Goal: Information Seeking & Learning: Learn about a topic

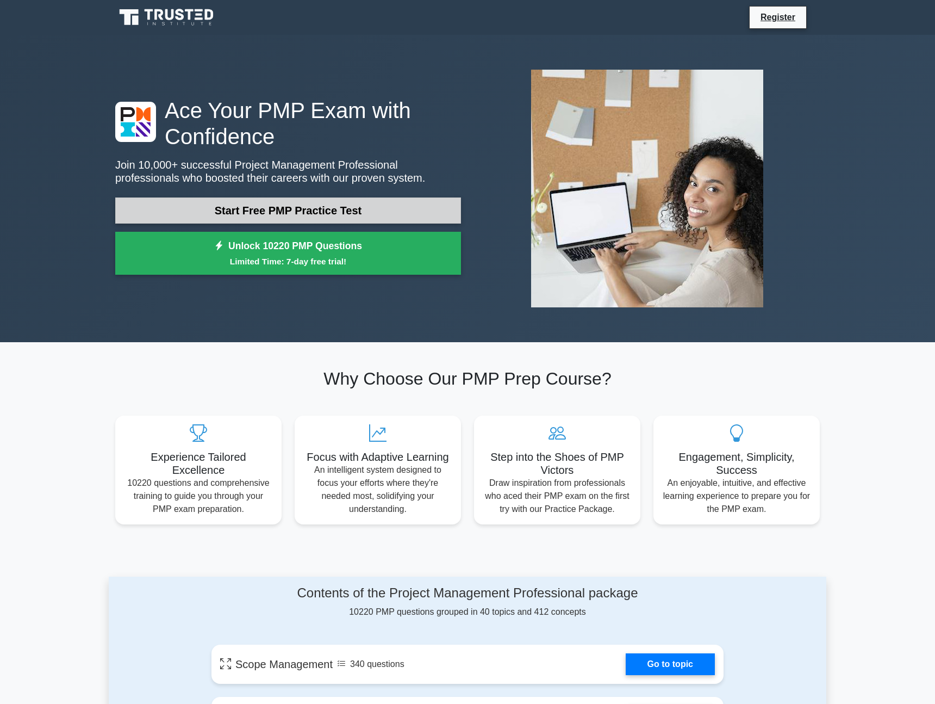
click at [252, 215] on link "Start Free PMP Practice Test" at bounding box center [288, 210] width 346 height 26
click at [303, 219] on link "Start Free PMP Practice Test" at bounding box center [288, 210] width 346 height 26
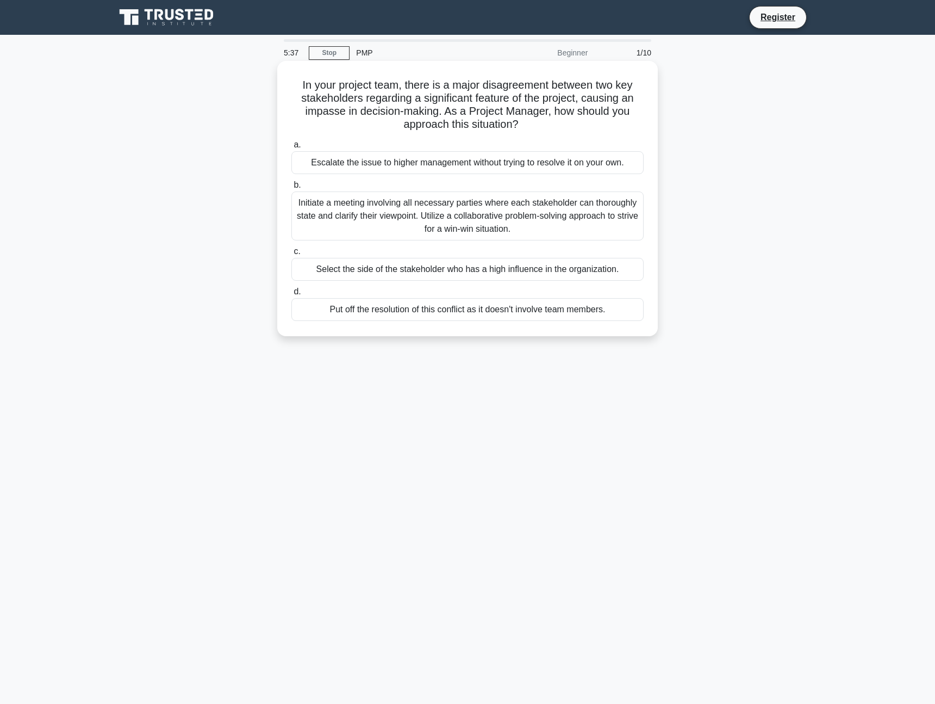
click at [389, 224] on div "Initiate a meeting involving all necessary parties where each stakeholder can t…" at bounding box center [468, 215] width 352 height 49
click at [292, 189] on input "b. Initiate a meeting involving all necessary parties where each stakeholder ca…" at bounding box center [292, 185] width 0 height 7
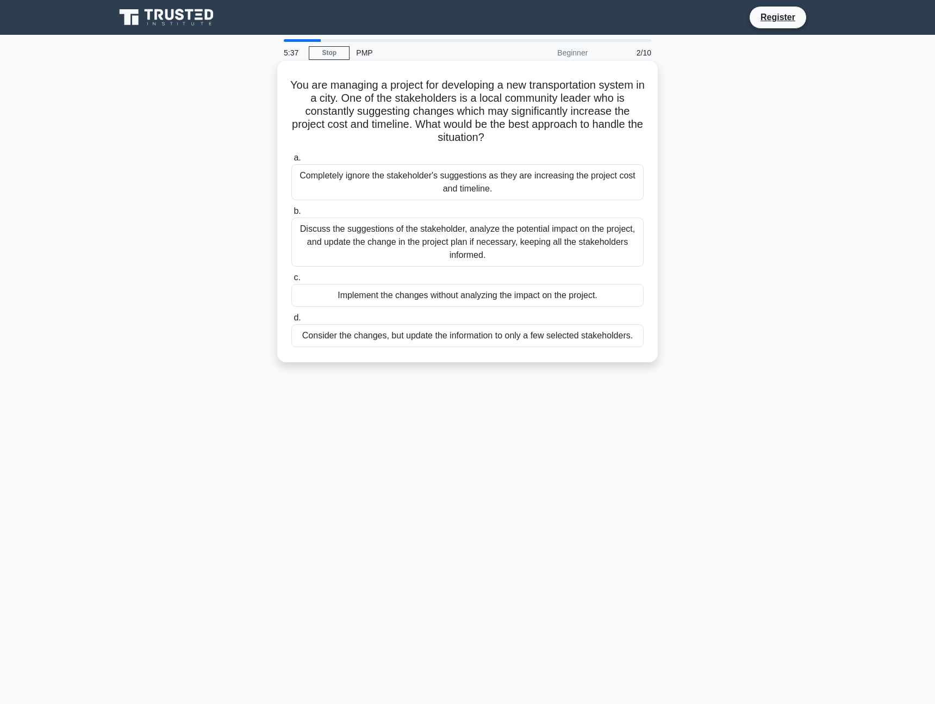
click at [476, 232] on div "Discuss the suggestions of the stakeholder, analyze the potential impact on the…" at bounding box center [468, 242] width 352 height 49
click at [292, 215] on input "b. Discuss the suggestions of the stakeholder, analyze the potential impact on …" at bounding box center [292, 211] width 0 height 7
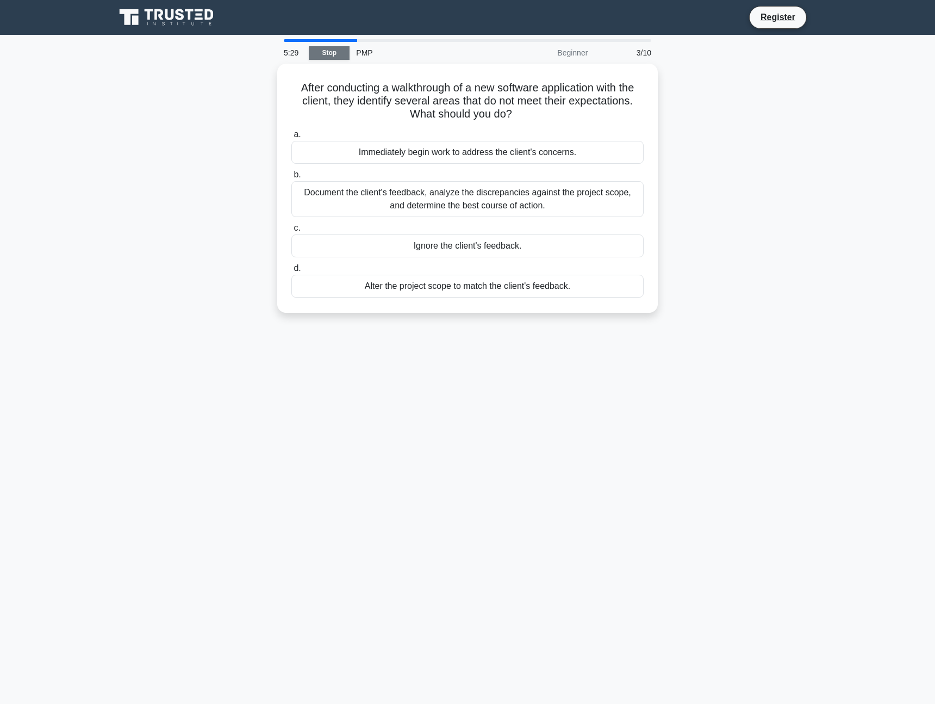
click at [321, 56] on link "Stop" at bounding box center [329, 53] width 41 height 14
click at [763, 15] on link "Register" at bounding box center [778, 17] width 48 height 14
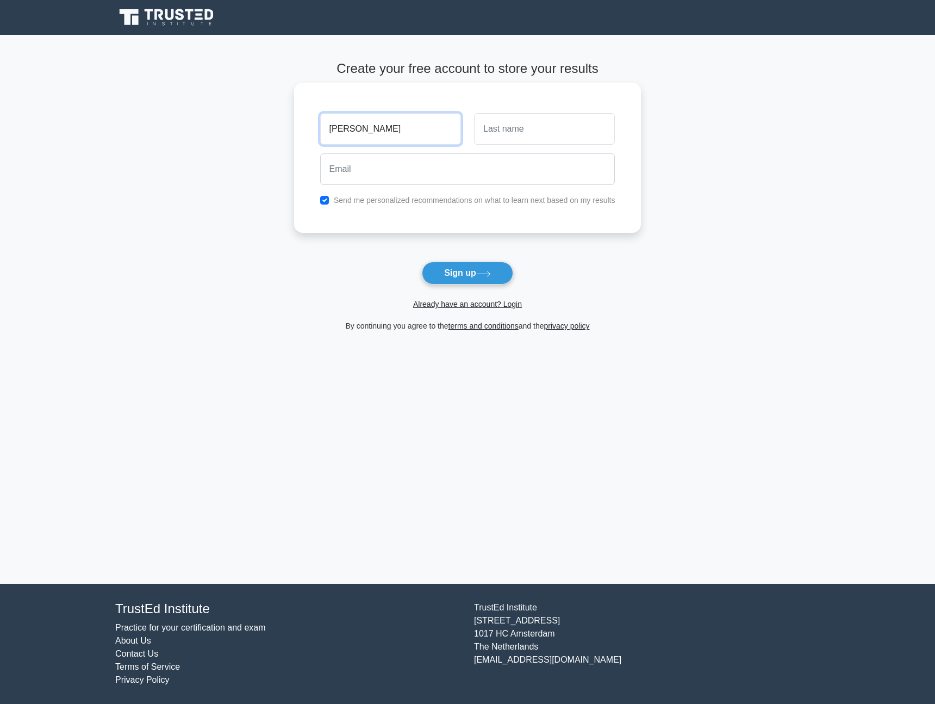
type input "[PERSON_NAME]"
type input "Peric"
paste input "hogehod711@elobits.com"
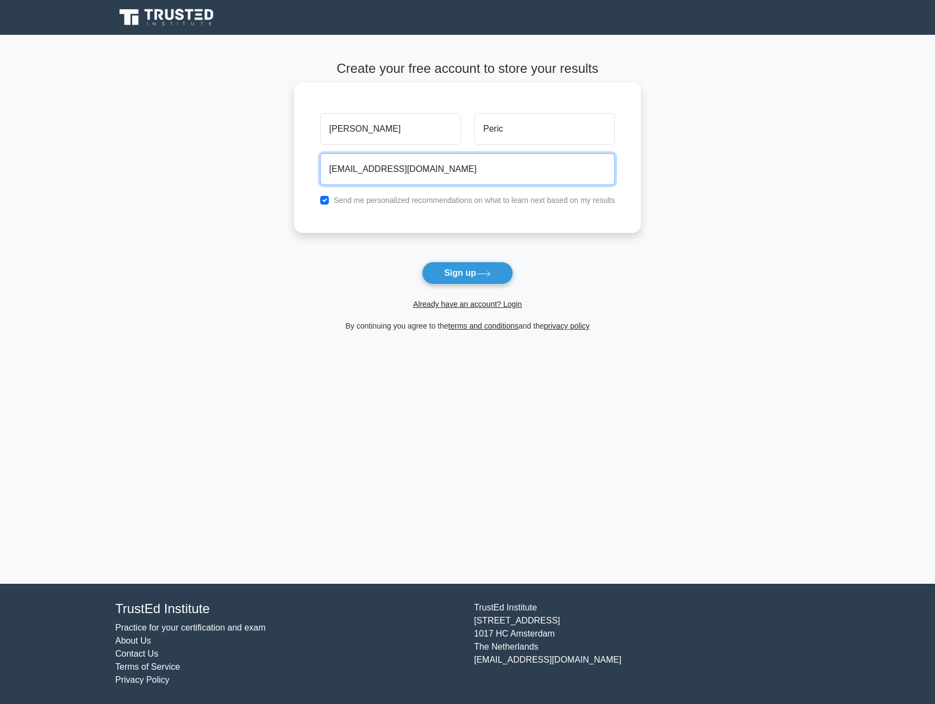
type input "hogehod711@elobits.com"
click at [427, 204] on label "Send me personalized recommendations on what to learn next based on my results" at bounding box center [475, 200] width 282 height 9
click at [417, 203] on label "Send me personalized recommendations on what to learn next based on my results" at bounding box center [475, 200] width 282 height 9
click at [413, 197] on label "Send me personalized recommendations on what to learn next based on my results" at bounding box center [475, 200] width 282 height 9
click at [327, 199] on input "checkbox" at bounding box center [324, 200] width 9 height 9
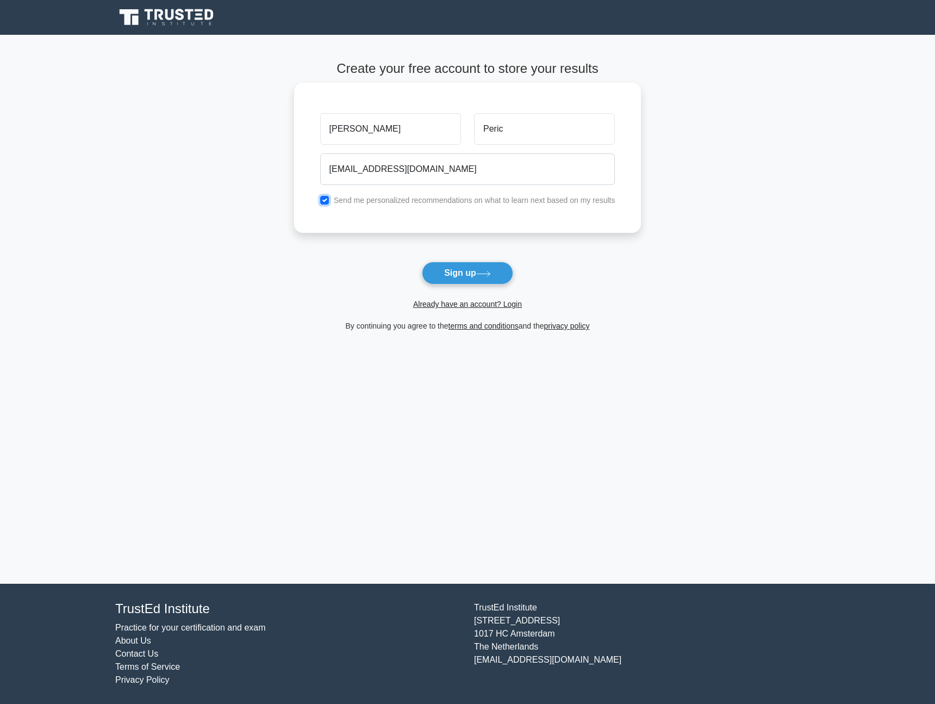
checkbox input "false"
click at [429, 262] on button "Sign up" at bounding box center [467, 273] width 91 height 23
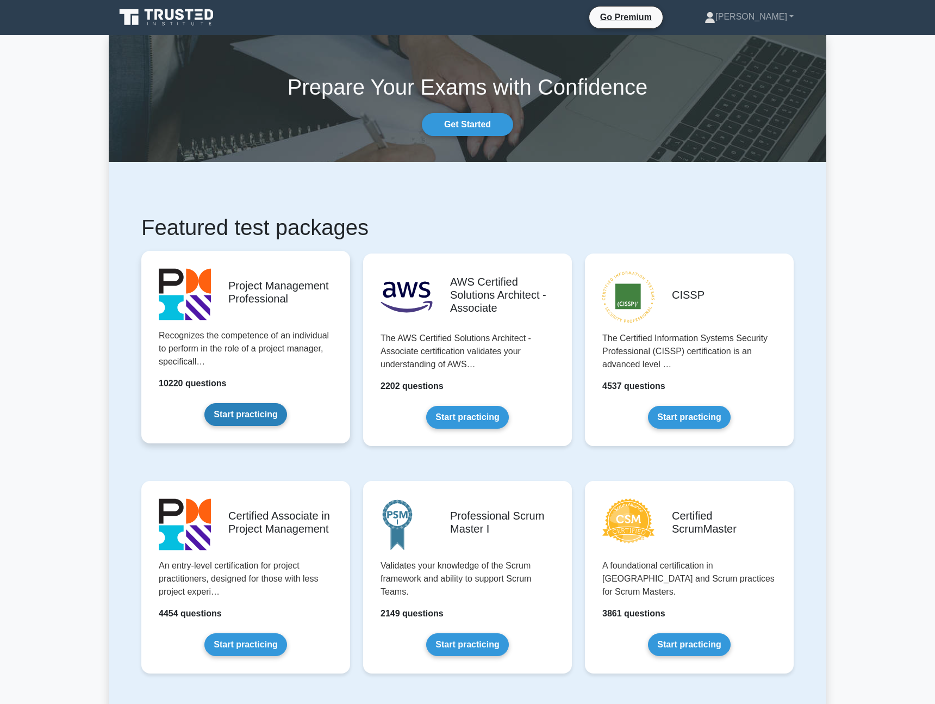
click at [267, 413] on link "Start practicing" at bounding box center [246, 414] width 82 height 23
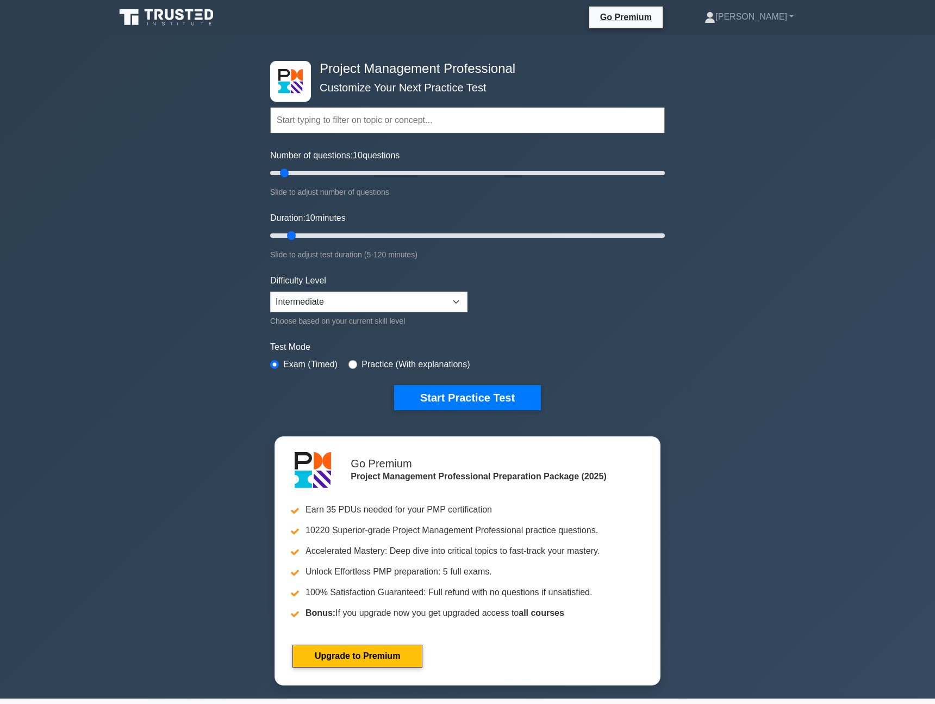
click at [324, 120] on input "text" at bounding box center [467, 120] width 395 height 26
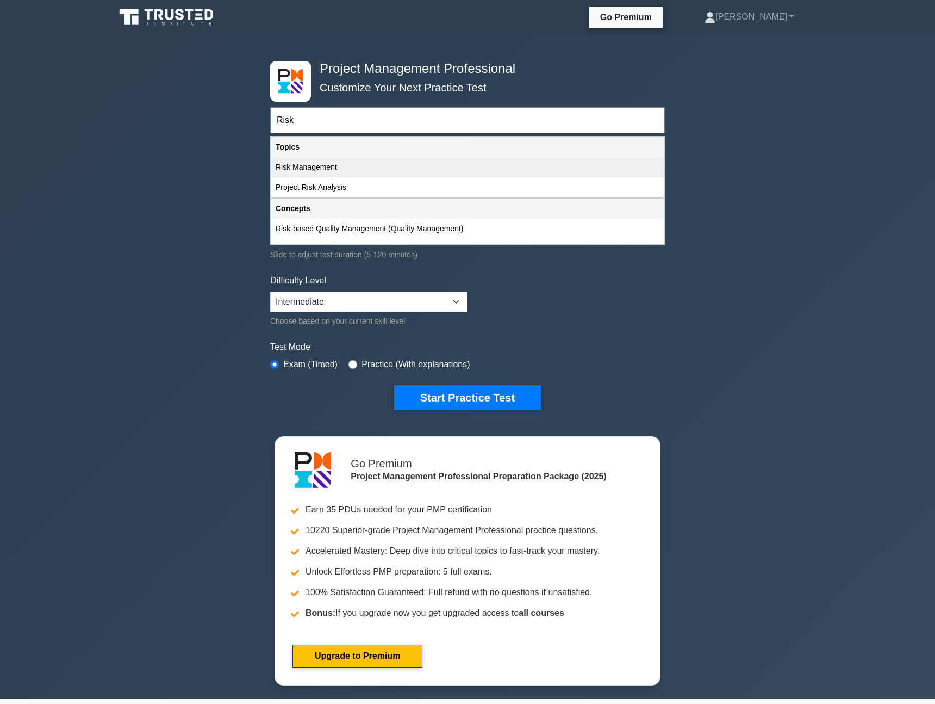
click at [316, 169] on div "Risk Management" at bounding box center [467, 167] width 393 height 20
type input "Risk Management"
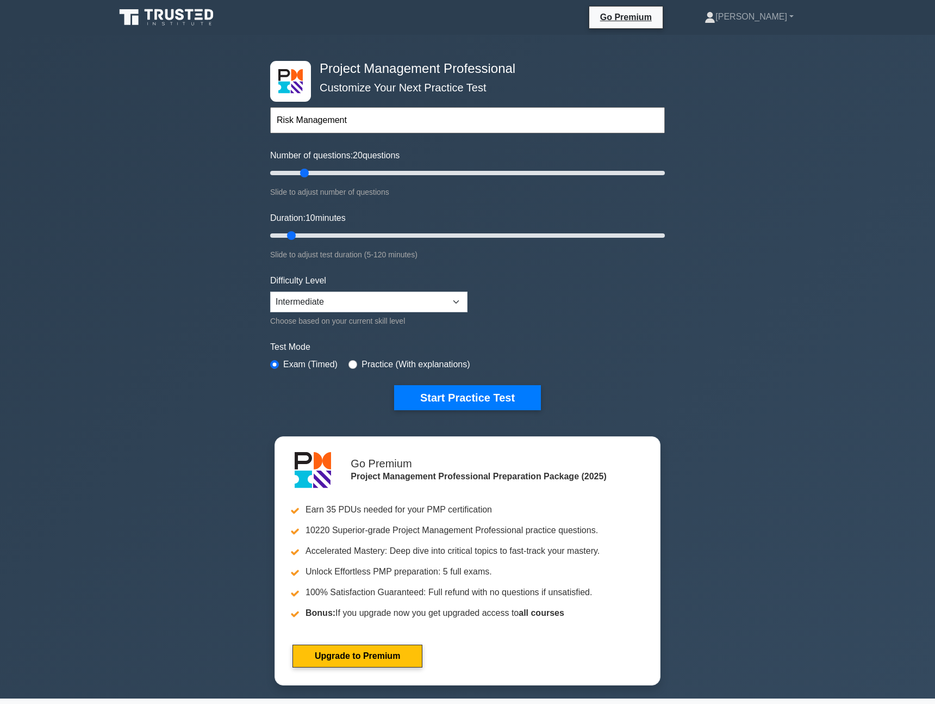
drag, startPoint x: 286, startPoint y: 176, endPoint x: 303, endPoint y: 175, distance: 17.4
type input "20"
click at [303, 175] on input "Number of questions: 20 questions" at bounding box center [467, 172] width 395 height 13
click at [312, 301] on select "Beginner Intermediate Expert" at bounding box center [368, 302] width 197 height 21
click at [354, 361] on input "radio" at bounding box center [353, 364] width 9 height 9
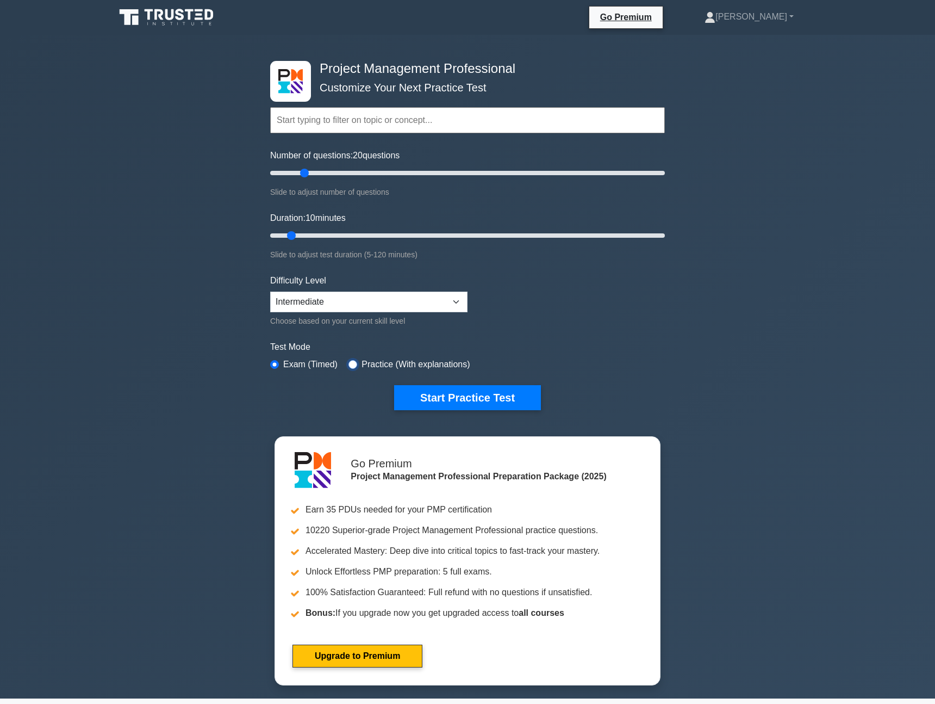
radio input "true"
click at [440, 392] on button "Start Practice Test" at bounding box center [467, 397] width 147 height 25
click at [317, 362] on label "Exam (Timed)" at bounding box center [310, 364] width 54 height 13
click at [315, 365] on label "Exam (Timed)" at bounding box center [310, 364] width 54 height 13
click at [274, 363] on input "radio" at bounding box center [274, 364] width 9 height 9
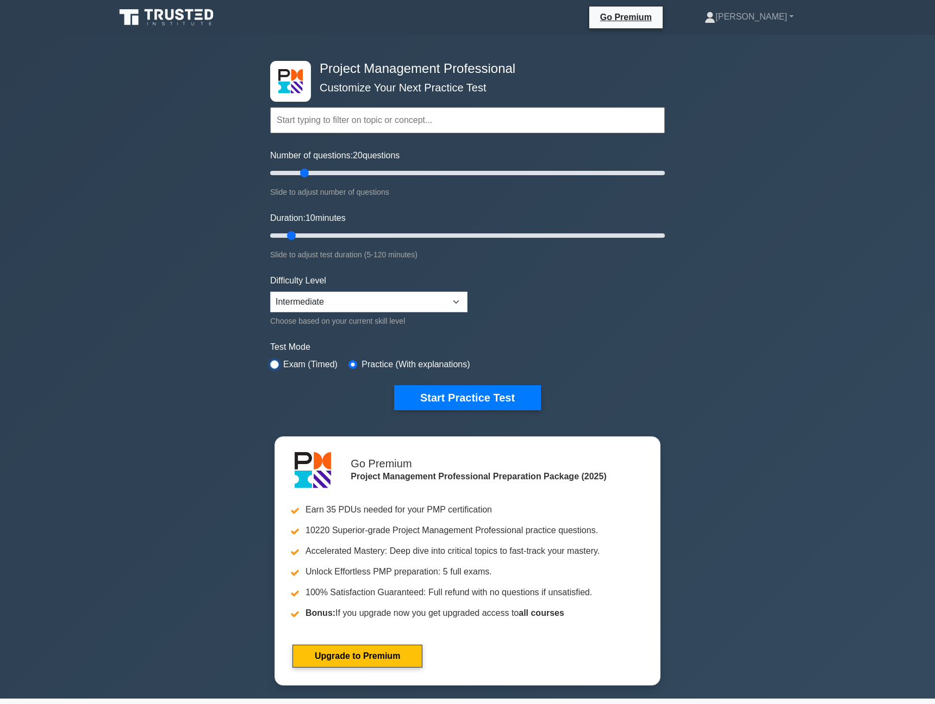
radio input "true"
click at [354, 299] on select "Beginner Intermediate Expert" at bounding box center [368, 302] width 197 height 21
select select "expert"
click at [270, 292] on select "Beginner Intermediate Expert" at bounding box center [368, 302] width 197 height 21
type input "15"
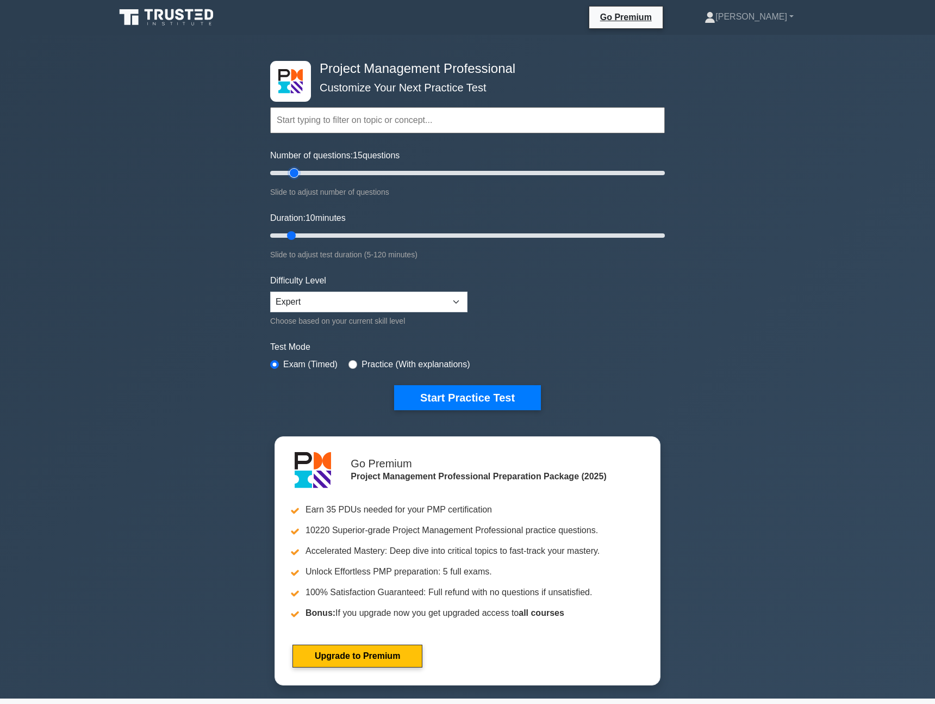
click at [298, 171] on input "Number of questions: 15 questions" at bounding box center [467, 172] width 395 height 13
click at [444, 395] on button "Start Practice Test" at bounding box center [467, 397] width 147 height 25
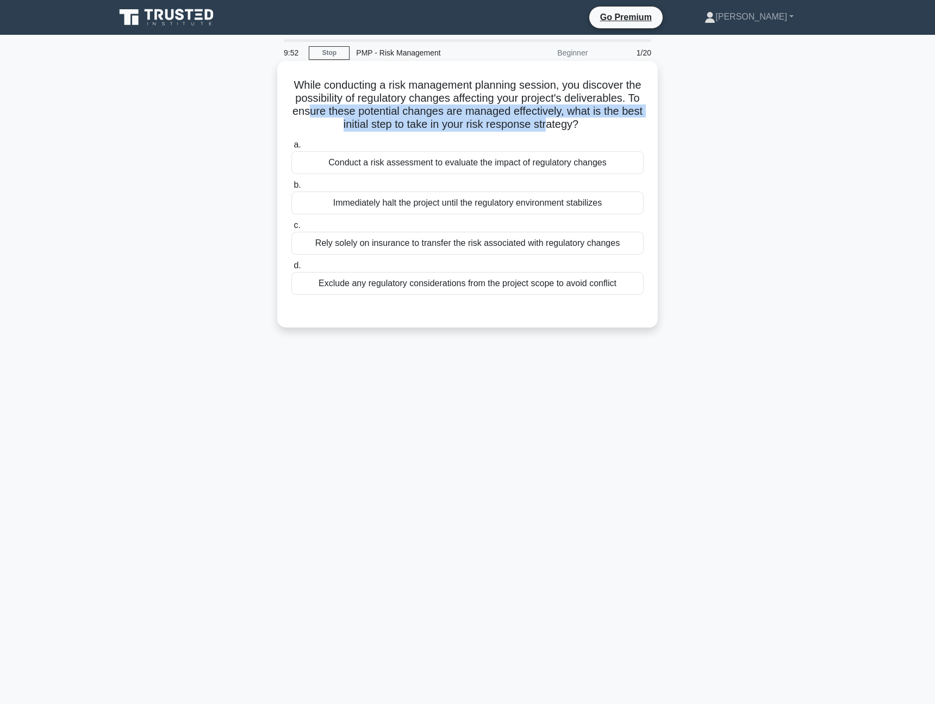
drag, startPoint x: 311, startPoint y: 107, endPoint x: 547, endPoint y: 117, distance: 236.3
click at [547, 119] on h5 "While conducting a risk management planning session, you discover the possibili…" at bounding box center [467, 104] width 355 height 53
click at [547, 117] on h5 "While conducting a risk management planning session, you discover the possibili…" at bounding box center [467, 104] width 355 height 53
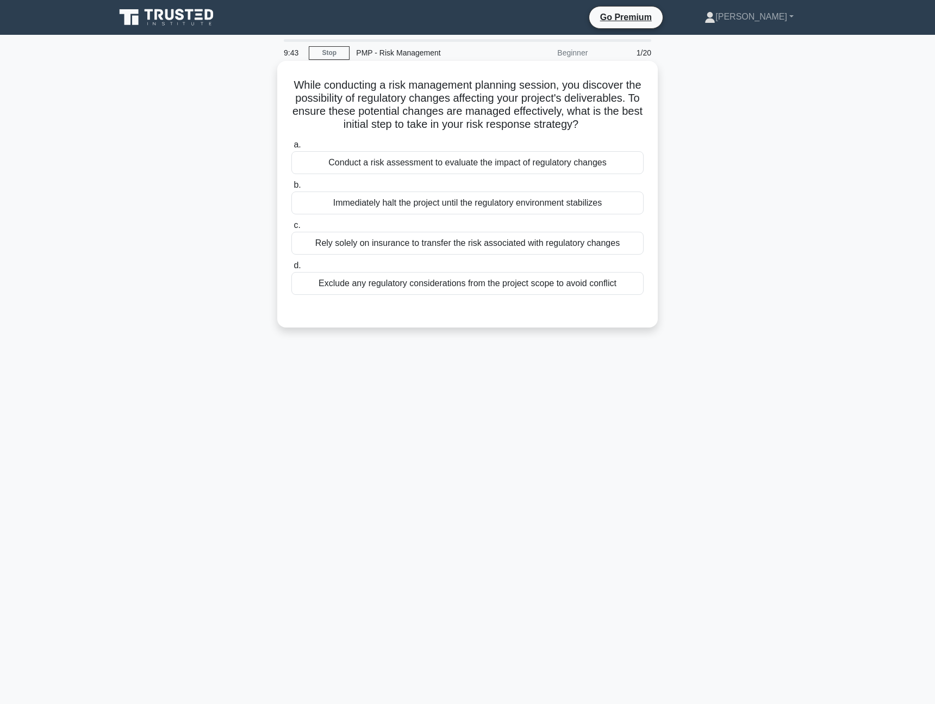
click at [460, 165] on div "Conduct a risk assessment to evaluate the impact of regulatory changes" at bounding box center [468, 162] width 352 height 23
click at [292, 148] on input "a. Conduct a risk assessment to evaluate the impact of regulatory changes" at bounding box center [292, 144] width 0 height 7
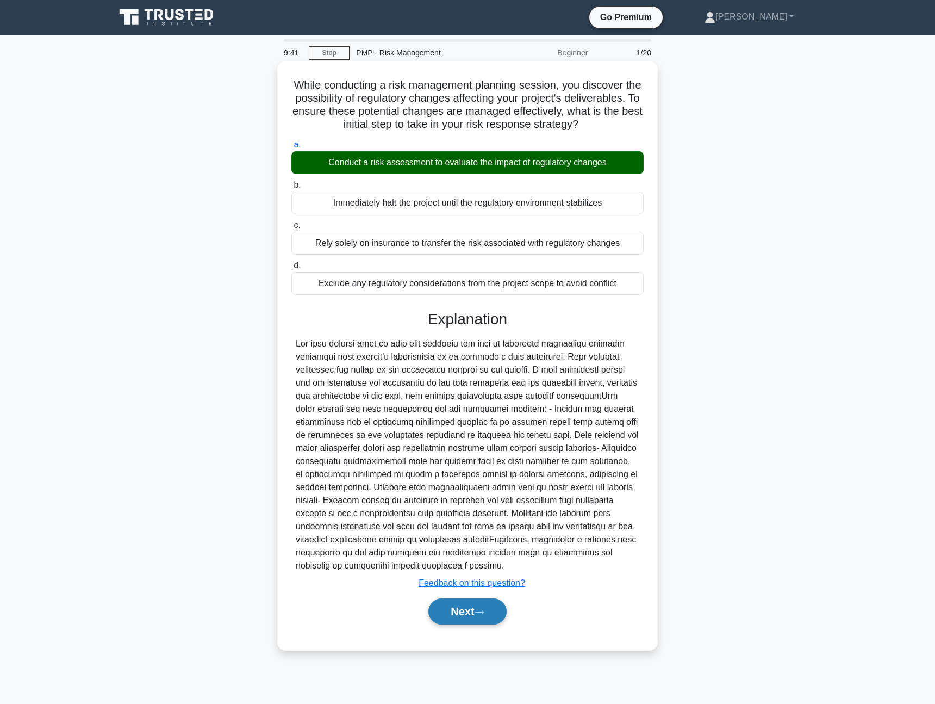
click at [469, 611] on button "Next" at bounding box center [468, 611] width 78 height 26
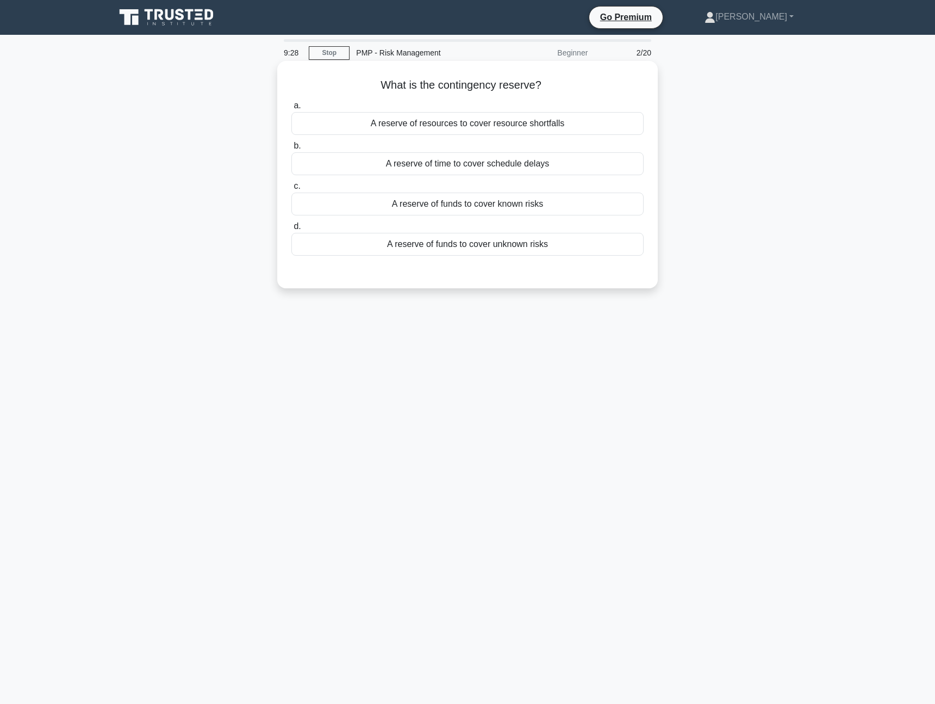
click at [470, 244] on div "A reserve of funds to cover unknown risks" at bounding box center [468, 244] width 352 height 23
click at [292, 230] on input "d. A reserve of funds to cover unknown risks" at bounding box center [292, 226] width 0 height 7
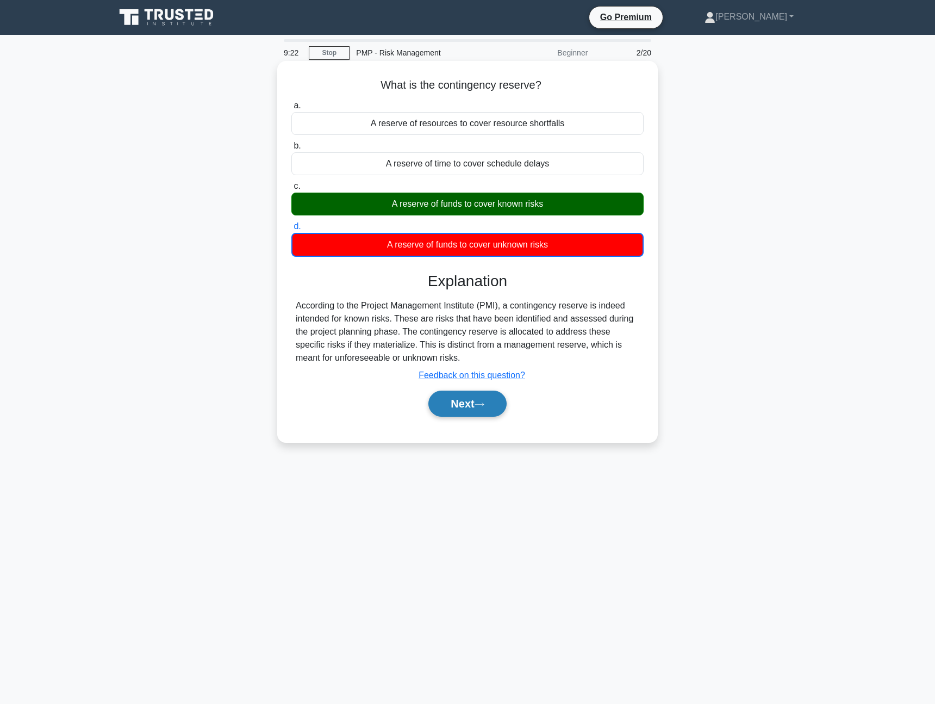
click at [447, 397] on button "Next" at bounding box center [468, 404] width 78 height 26
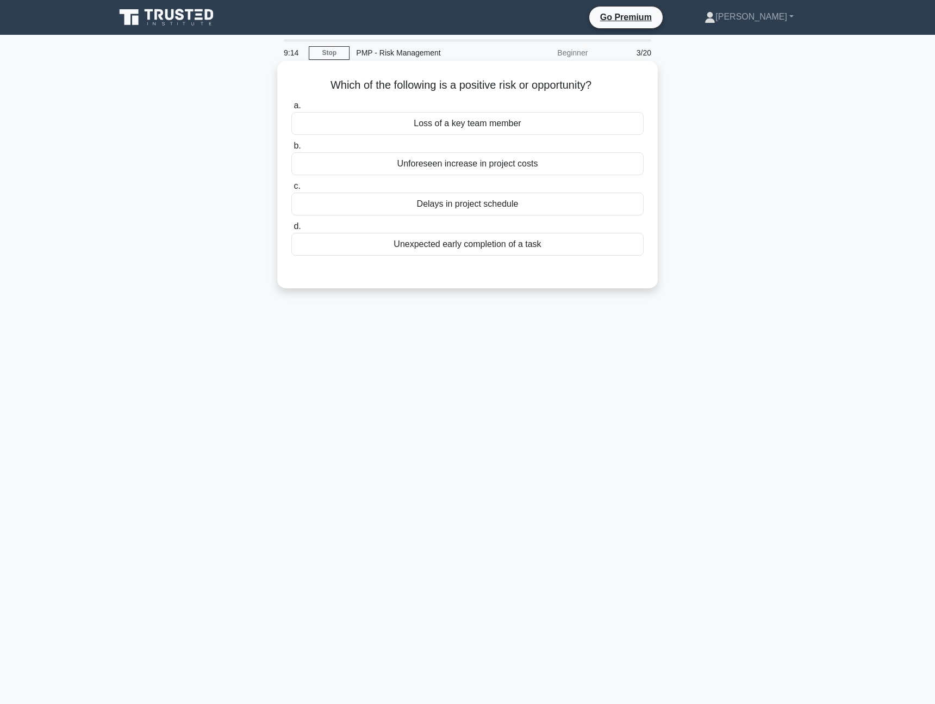
click at [467, 247] on div "Unexpected early completion of a task" at bounding box center [468, 244] width 352 height 23
click at [292, 230] on input "d. Unexpected early completion of a task" at bounding box center [292, 226] width 0 height 7
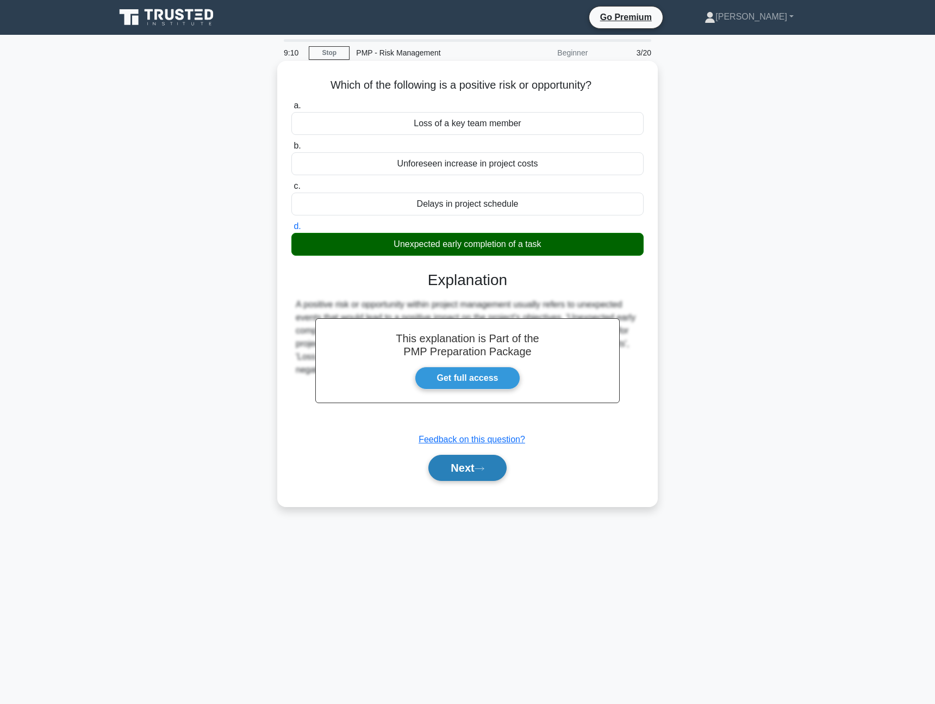
click at [460, 476] on button "Next" at bounding box center [468, 468] width 78 height 26
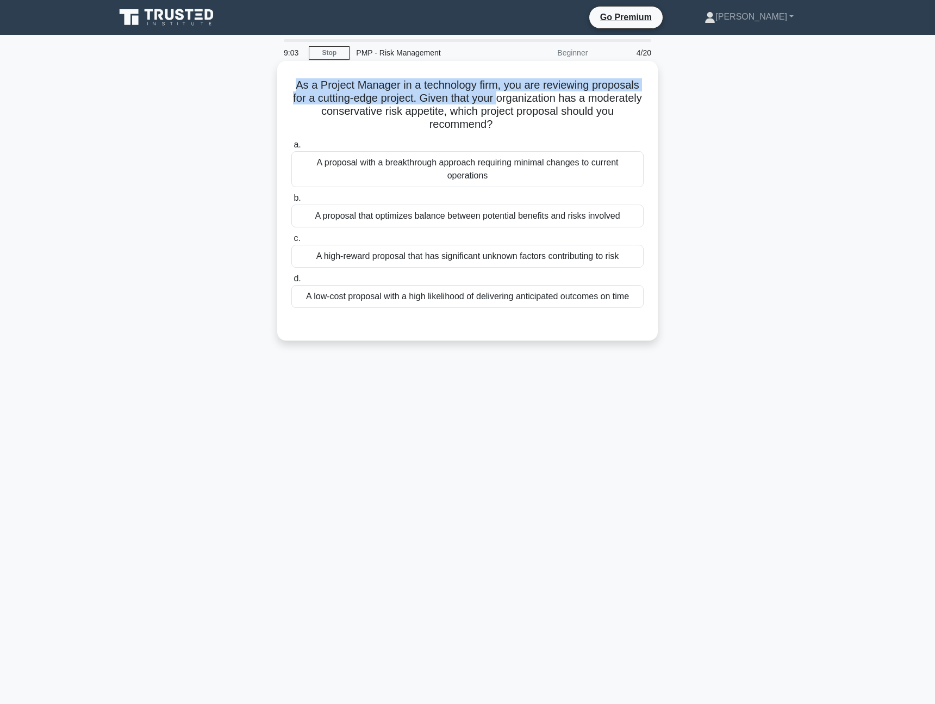
drag, startPoint x: 292, startPoint y: 82, endPoint x: 500, endPoint y: 104, distance: 209.5
click at [500, 104] on h5 "As a Project Manager in a technology firm, you are reviewing proposals for a cu…" at bounding box center [467, 104] width 355 height 53
click at [399, 216] on div "A proposal that optimizes balance between potential benefits and risks involved" at bounding box center [468, 216] width 352 height 23
click at [292, 202] on input "b. A proposal that optimizes balance between potential benefits and risks invol…" at bounding box center [292, 198] width 0 height 7
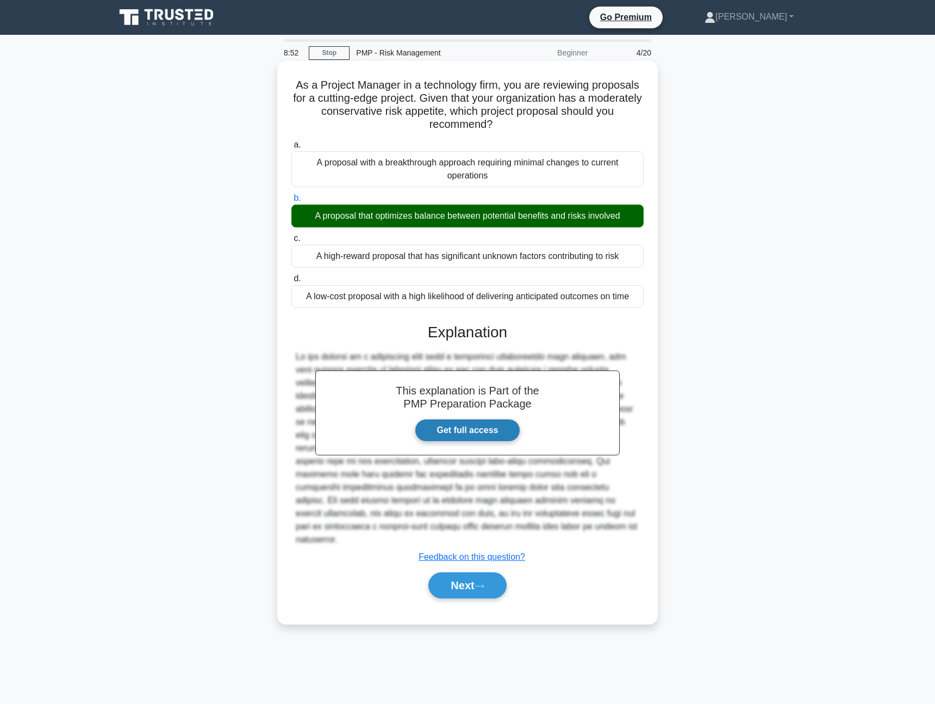
click at [472, 437] on link "Get full access" at bounding box center [468, 430] width 106 height 23
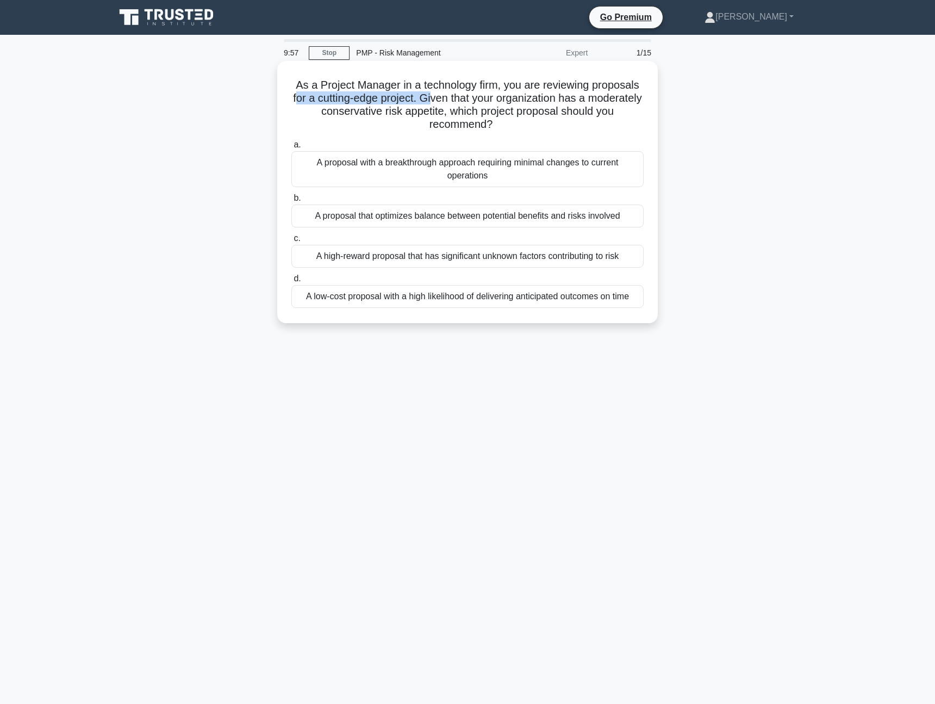
drag, startPoint x: 297, startPoint y: 90, endPoint x: 432, endPoint y: 100, distance: 135.8
click at [432, 100] on h5 "As a Project Manager in a technology firm, you are reviewing proposals for a cu…" at bounding box center [467, 104] width 355 height 53
click at [439, 216] on div "A proposal that optimizes balance between potential benefits and risks involved" at bounding box center [468, 216] width 352 height 23
click at [292, 202] on input "b. A proposal that optimizes balance between potential benefits and risks invol…" at bounding box center [292, 198] width 0 height 7
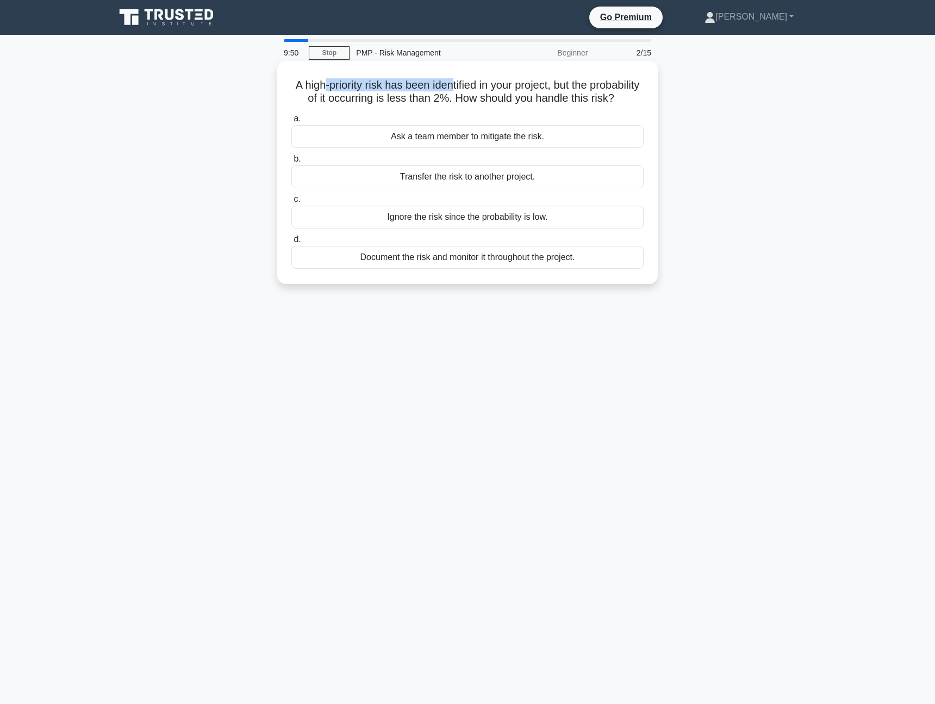
drag, startPoint x: 324, startPoint y: 82, endPoint x: 450, endPoint y: 85, distance: 126.2
click at [450, 85] on h5 "A high-priority risk has been identified in your project, but the probability o…" at bounding box center [467, 91] width 355 height 27
click at [497, 262] on div "Document the risk and monitor it throughout the project." at bounding box center [468, 257] width 352 height 23
click at [292, 243] on input "d. Document the risk and monitor it throughout the project." at bounding box center [292, 239] width 0 height 7
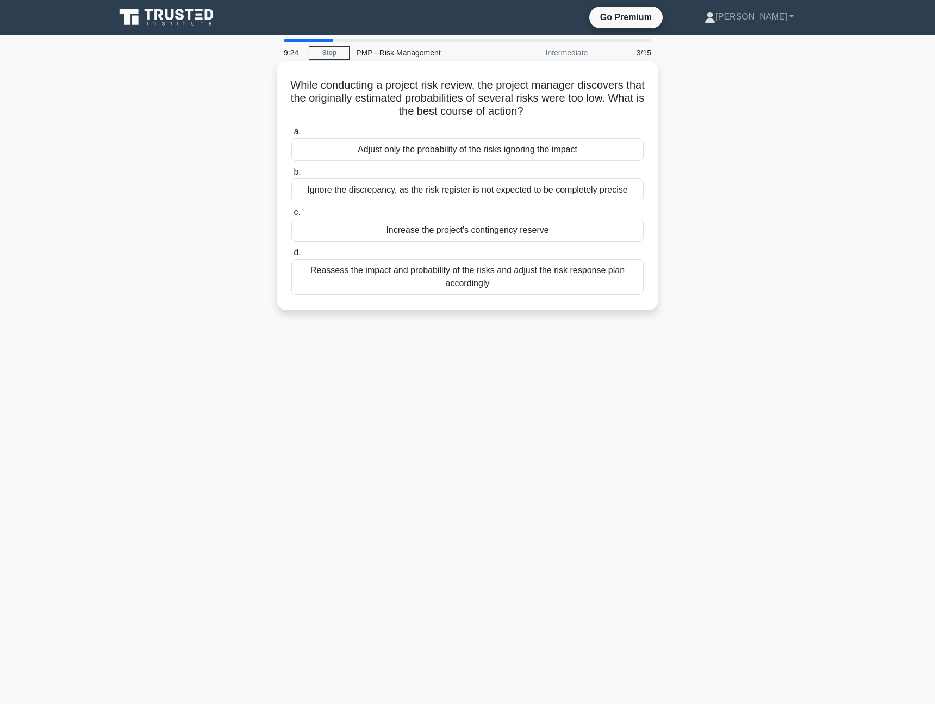
click at [479, 279] on div "Reassess the impact and probability of the risks and adjust the risk response p…" at bounding box center [468, 277] width 352 height 36
click at [292, 256] on input "d. Reassess the impact and probability of the risks and adjust the risk respons…" at bounding box center [292, 252] width 0 height 7
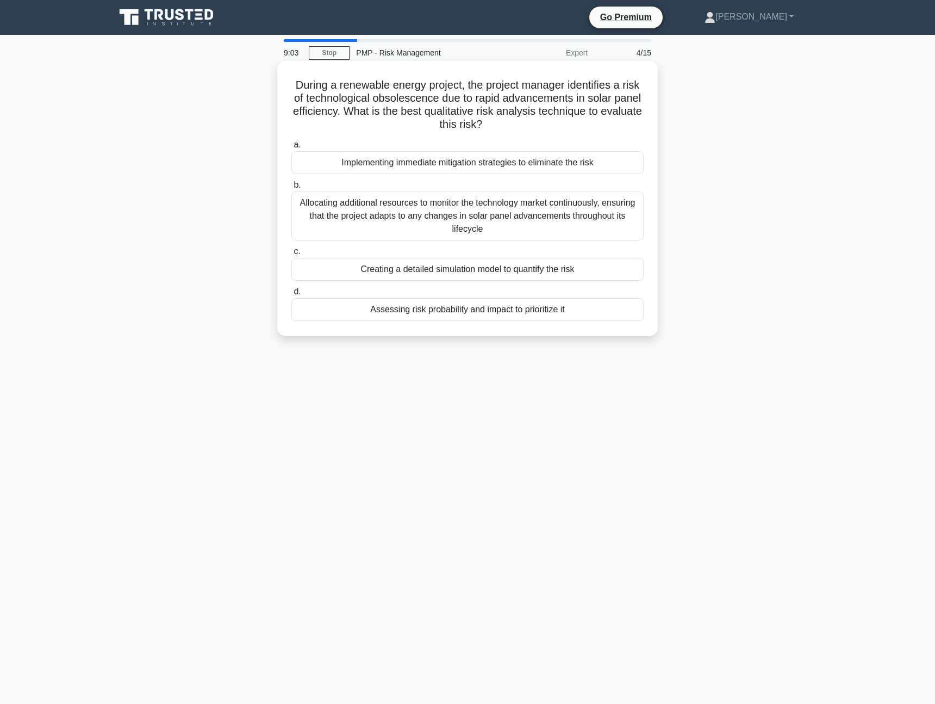
click at [487, 308] on div "Assessing risk probability and impact to prioritize it" at bounding box center [468, 309] width 352 height 23
click at [292, 295] on input "d. Assessing risk probability and impact to prioritize it" at bounding box center [292, 291] width 0 height 7
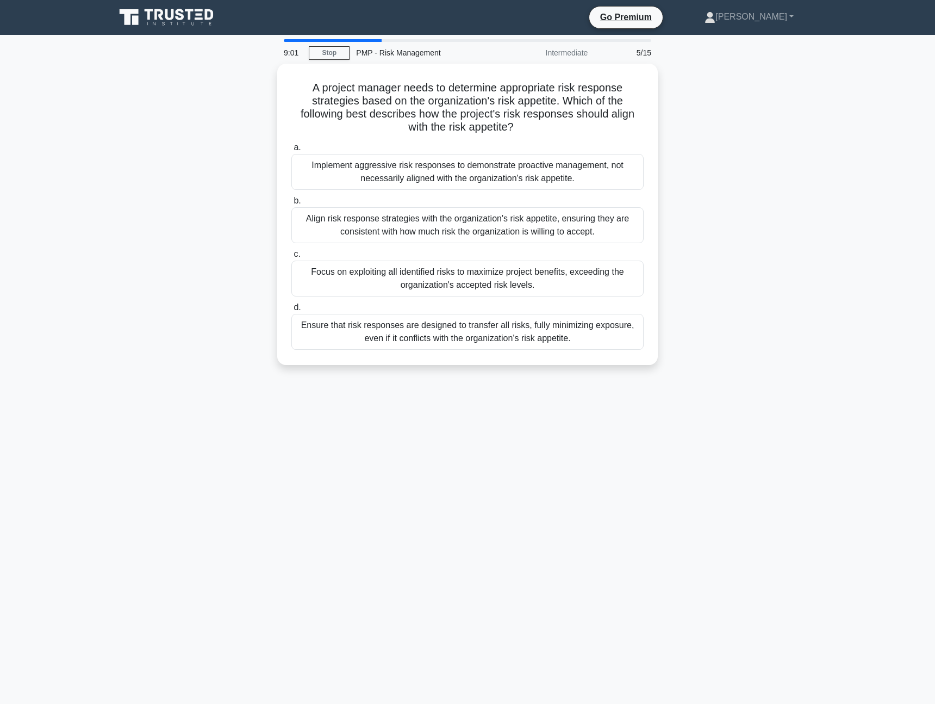
click at [220, 124] on div "A project manager needs to determine appropriate risk response strategies based…" at bounding box center [468, 221] width 718 height 314
click at [195, 308] on div "A project manager needs to determine appropriate risk response strategies based…" at bounding box center [468, 221] width 718 height 314
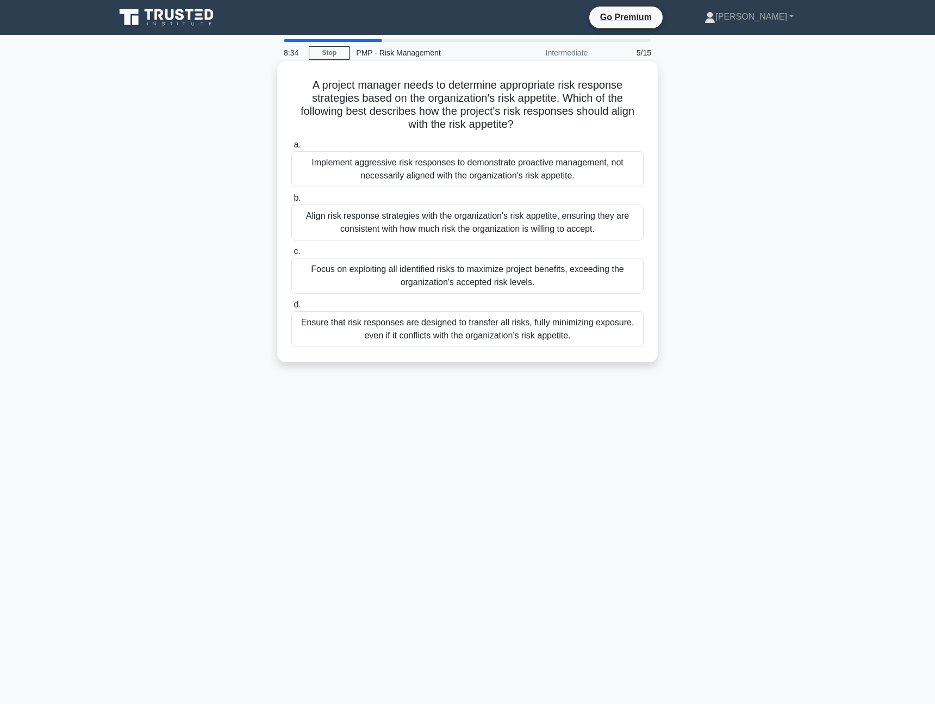
click at [530, 216] on div "Align risk response strategies with the organization's risk appetite, ensuring …" at bounding box center [468, 223] width 352 height 36
click at [292, 202] on input "b. Align risk response strategies with the organization's risk appetite, ensuri…" at bounding box center [292, 198] width 0 height 7
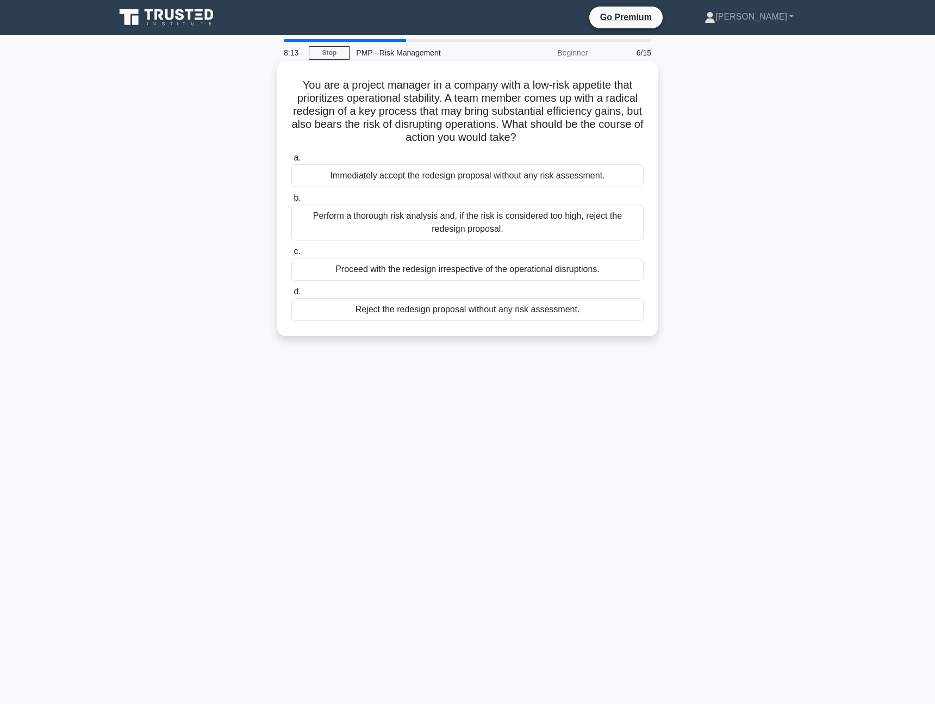
click at [466, 227] on div "Perform a thorough risk analysis and, if the risk is considered too high, rejec…" at bounding box center [468, 223] width 352 height 36
click at [292, 202] on input "b. Perform a thorough risk analysis and, if the risk is considered too high, re…" at bounding box center [292, 198] width 0 height 7
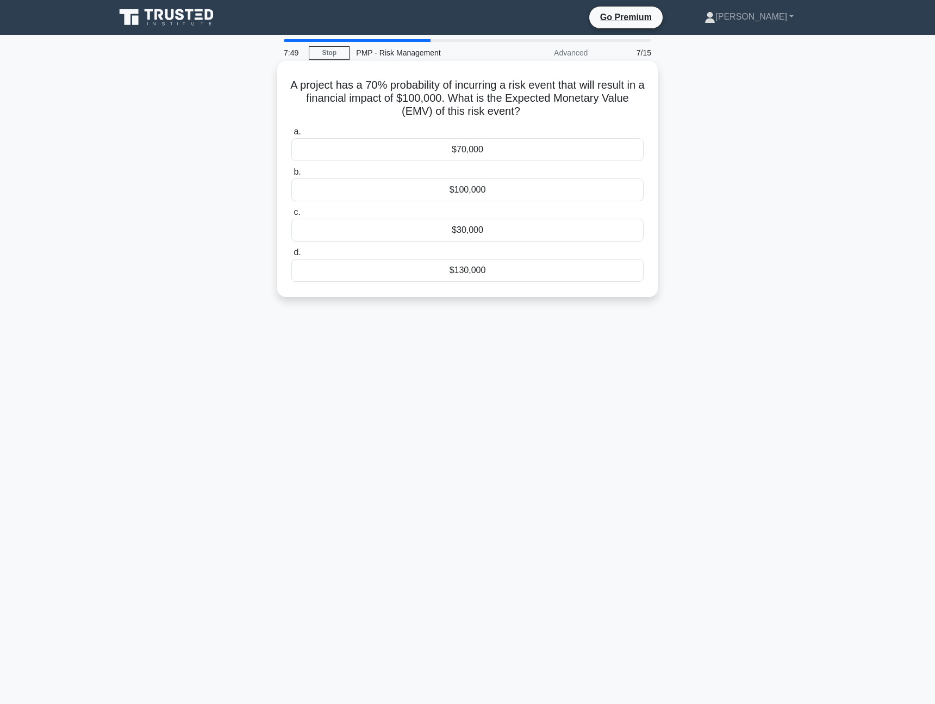
click at [476, 189] on div "$100,000" at bounding box center [468, 189] width 352 height 23
click at [292, 176] on input "b. $100,000" at bounding box center [292, 172] width 0 height 7
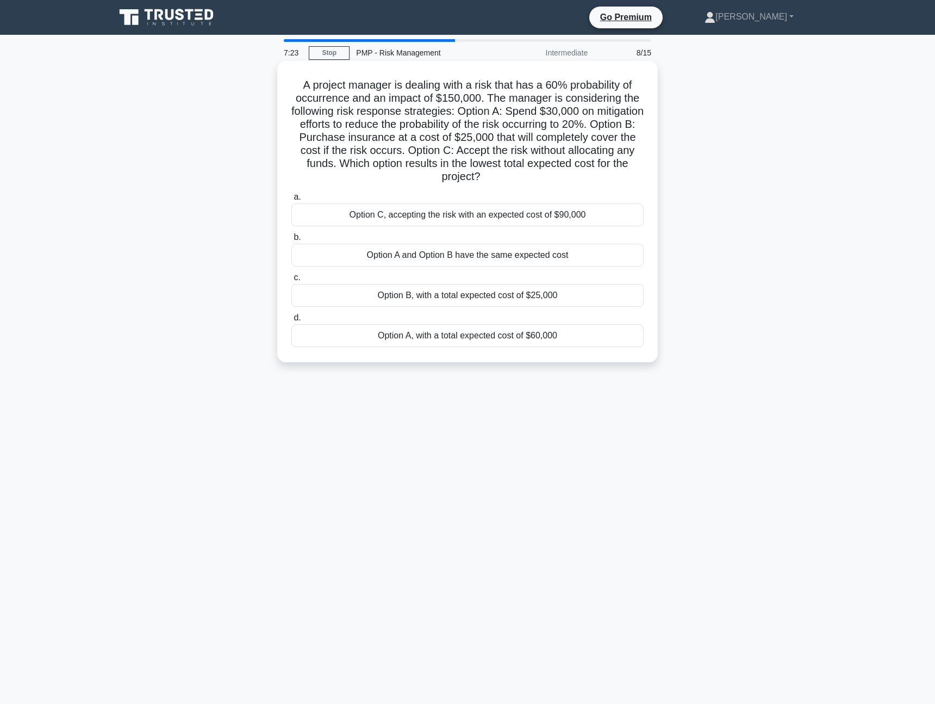
click at [474, 298] on div "Option B, with a total expected cost of $25,000" at bounding box center [468, 295] width 352 height 23
click at [292, 281] on input "c. Option B, with a total expected cost of $25,000" at bounding box center [292, 277] width 0 height 7
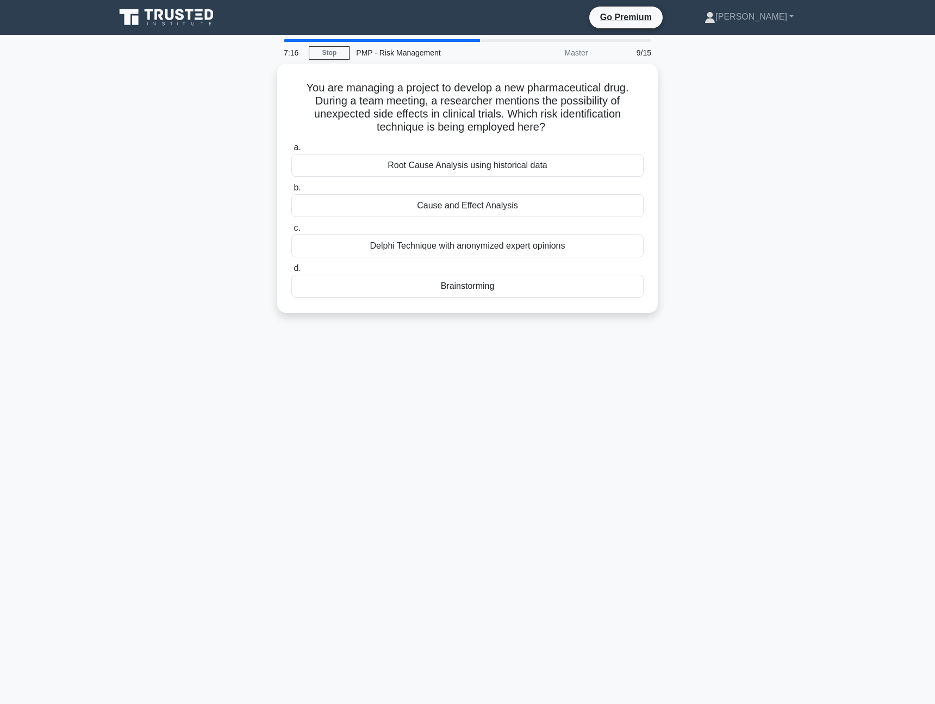
click at [453, 336] on div "7:16 Stop PMP - Risk Management Master 9/15 You are managing a project to devel…" at bounding box center [468, 311] width 718 height 544
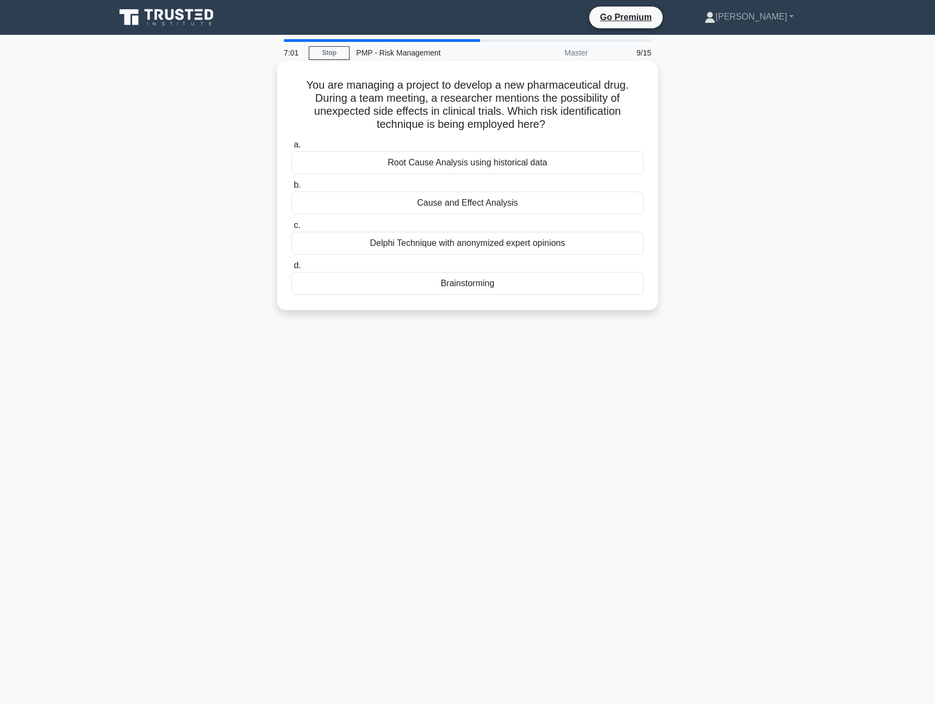
click at [442, 208] on div "Cause and Effect Analysis" at bounding box center [468, 202] width 352 height 23
click at [292, 189] on input "b. Cause and Effect Analysis" at bounding box center [292, 185] width 0 height 7
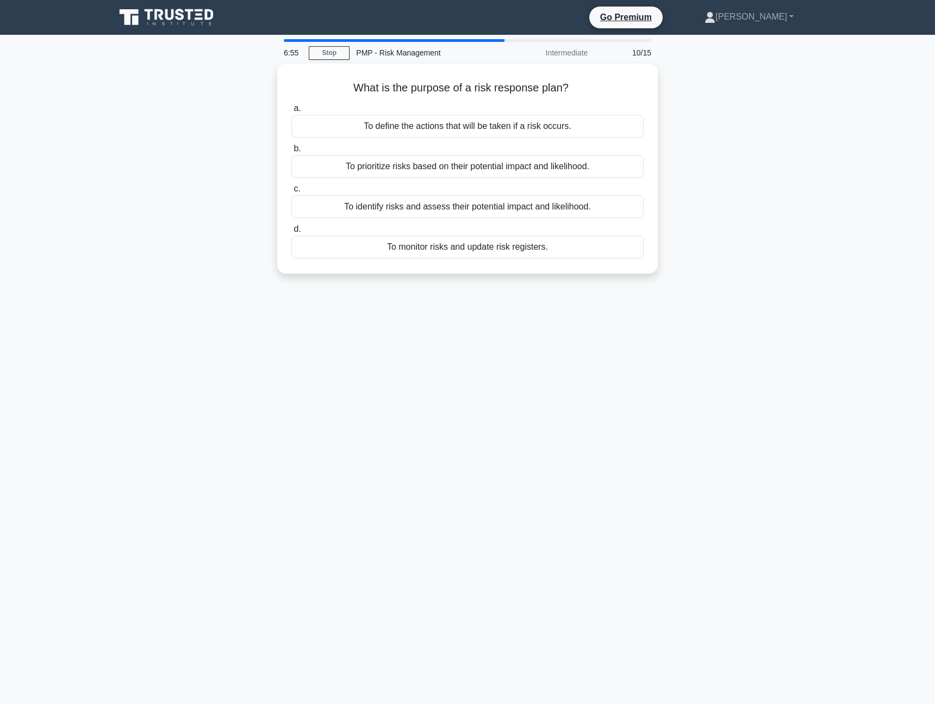
click at [456, 298] on div "6:55 Stop PMP - Risk Management Intermediate 10/15 What is the purpose of a ris…" at bounding box center [468, 311] width 718 height 544
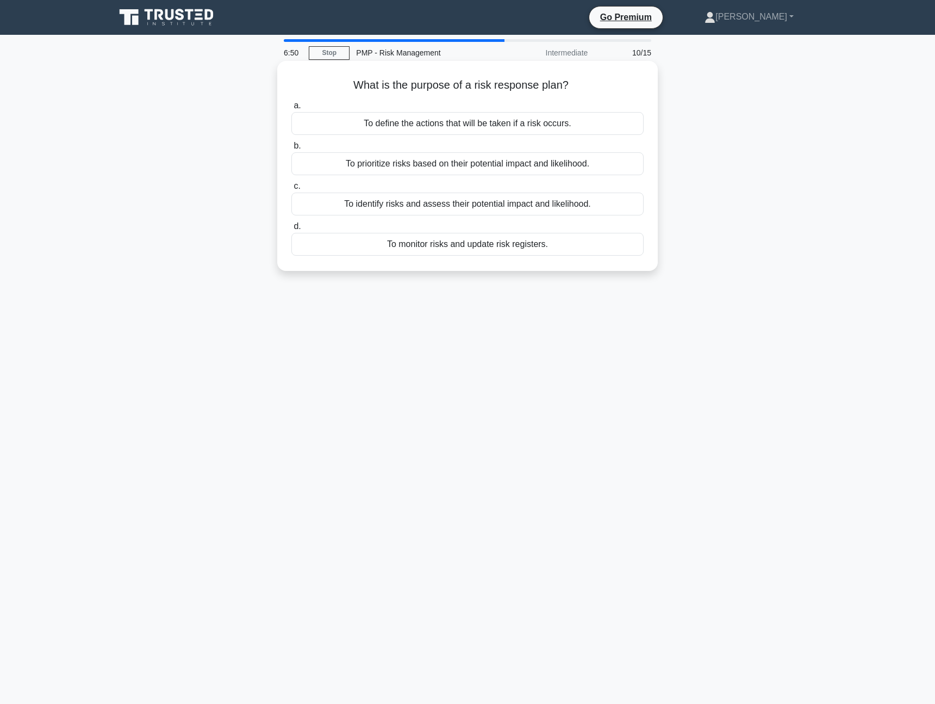
click at [454, 125] on div "To define the actions that will be taken if a risk occurs." at bounding box center [468, 123] width 352 height 23
click at [292, 109] on input "a. To define the actions that will be taken if a risk occurs." at bounding box center [292, 105] width 0 height 7
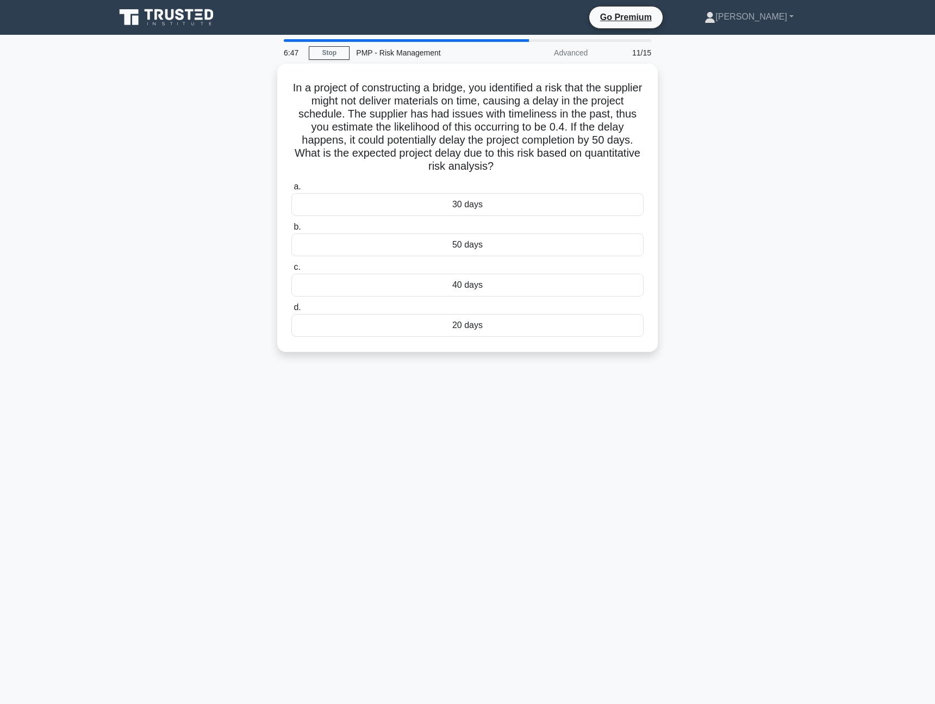
click at [252, 145] on div "In a project of constructing a bridge, you identified a risk that the supplier …" at bounding box center [468, 214] width 718 height 301
click at [480, 327] on div "20 days" at bounding box center [468, 322] width 352 height 23
click at [292, 308] on input "d. 20 days" at bounding box center [292, 304] width 0 height 7
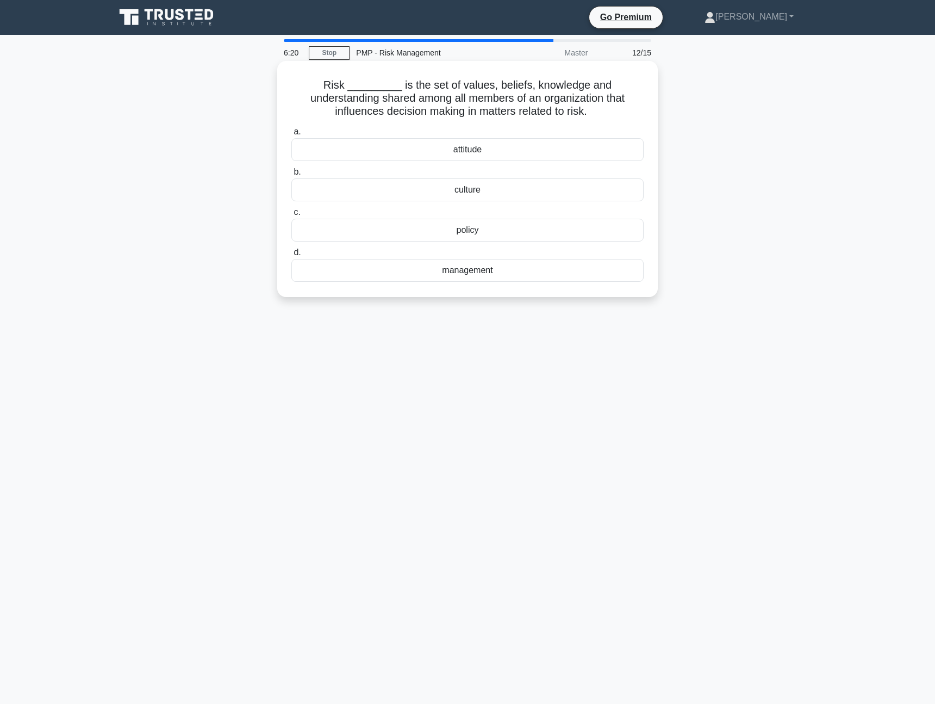
click at [471, 277] on div "management" at bounding box center [468, 270] width 352 height 23
click at [292, 256] on input "d. management" at bounding box center [292, 252] width 0 height 7
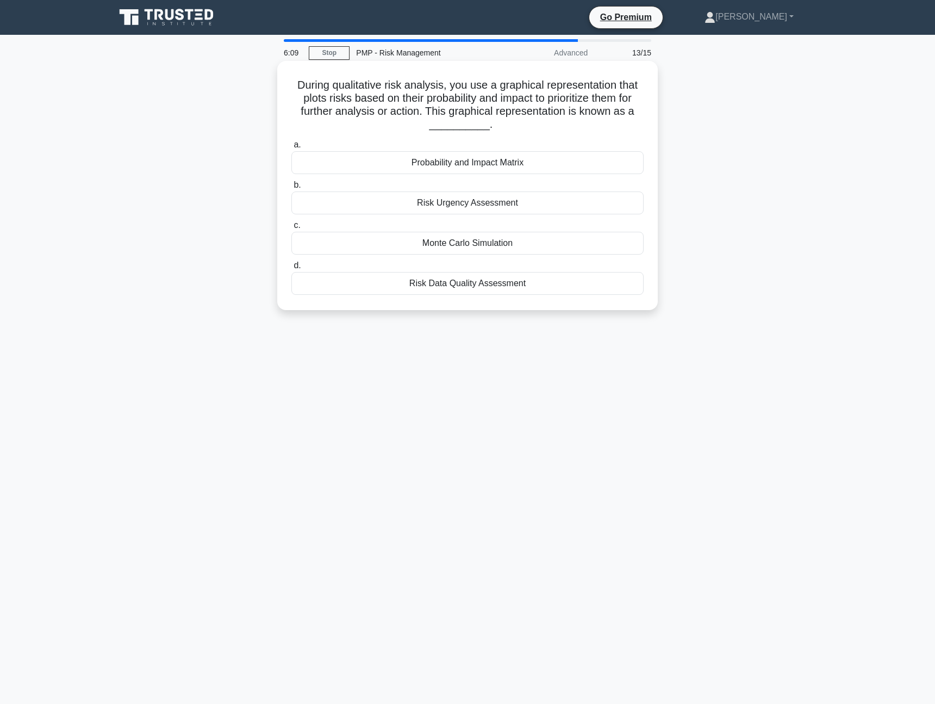
click at [469, 163] on div "Probability and Impact Matrix" at bounding box center [468, 162] width 352 height 23
click at [292, 148] on input "a. Probability and Impact Matrix" at bounding box center [292, 144] width 0 height 7
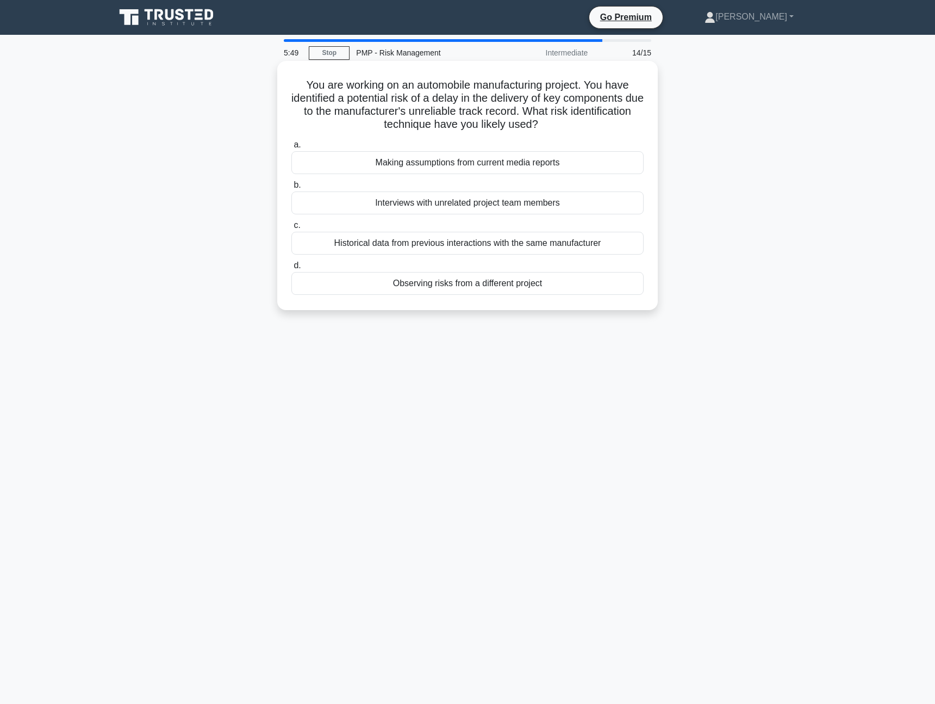
click at [596, 250] on div "Historical data from previous interactions with the same manufacturer" at bounding box center [468, 243] width 352 height 23
click at [292, 229] on input "c. Historical data from previous interactions with the same manufacturer" at bounding box center [292, 225] width 0 height 7
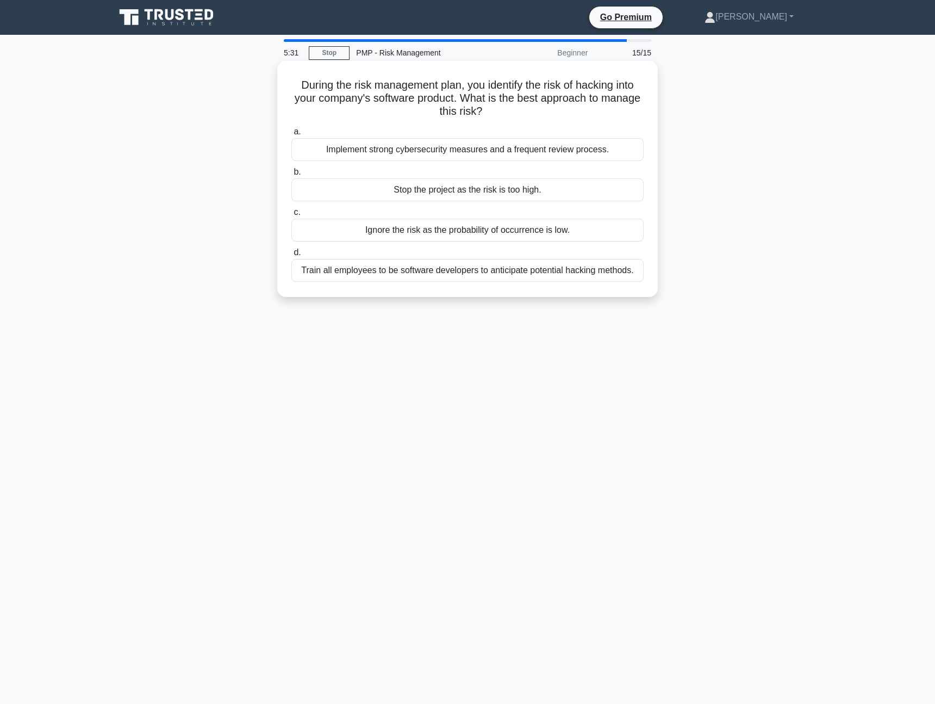
click at [440, 153] on div "Implement strong cybersecurity measures and a frequent review process." at bounding box center [468, 149] width 352 height 23
click at [292, 135] on input "a. Implement strong cybersecurity measures and a frequent review process." at bounding box center [292, 131] width 0 height 7
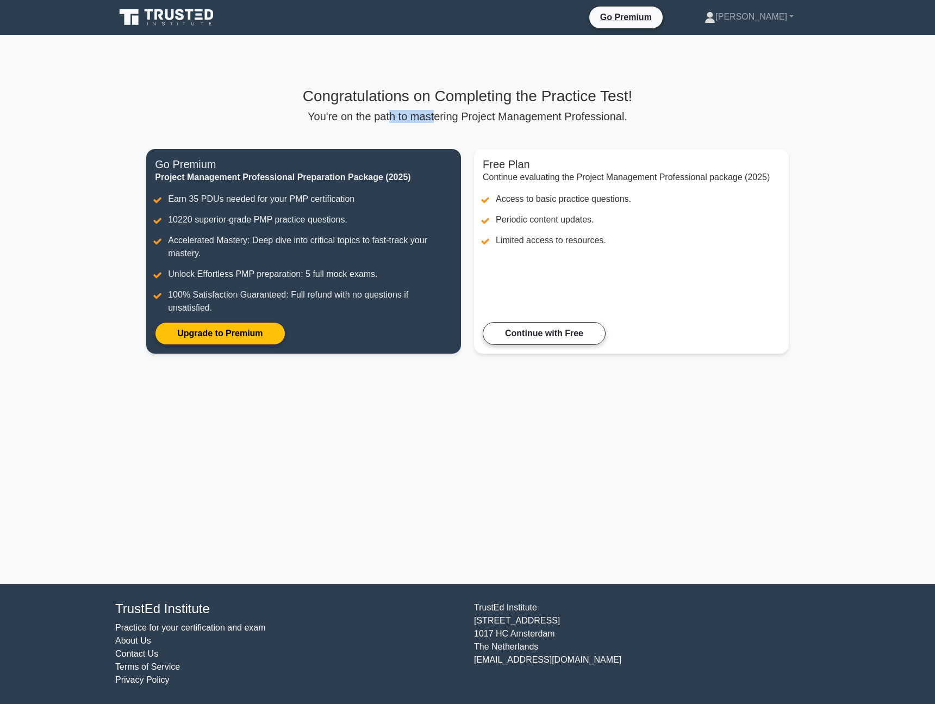
drag, startPoint x: 392, startPoint y: 113, endPoint x: 439, endPoint y: 119, distance: 47.7
click at [439, 119] on p "You're on the path to mastering Project Management Professional." at bounding box center [467, 116] width 643 height 13
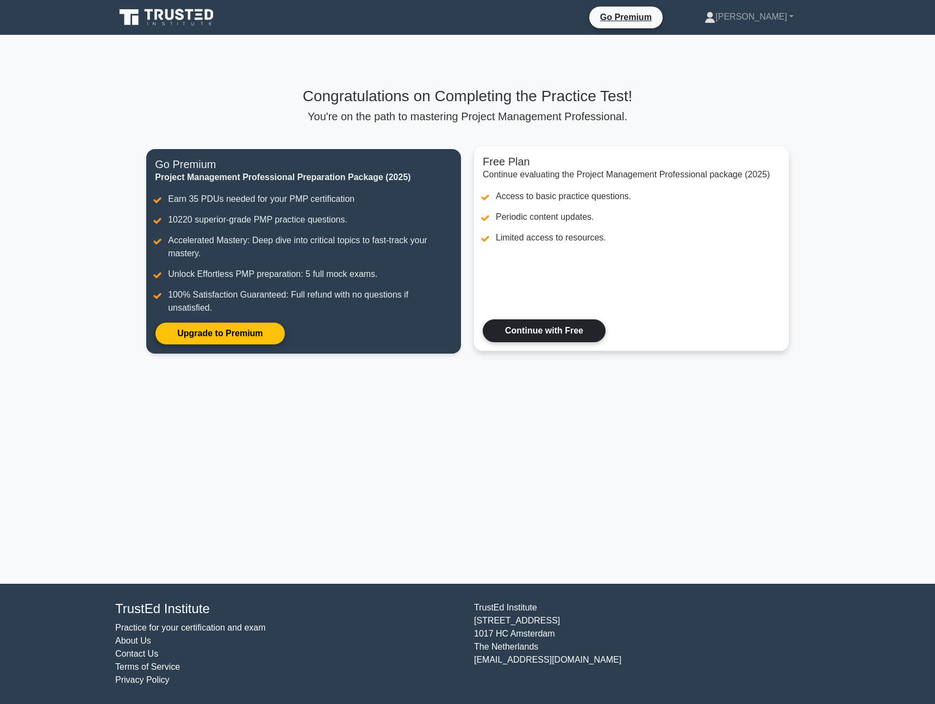
click at [500, 333] on link "Continue with Free" at bounding box center [544, 330] width 123 height 23
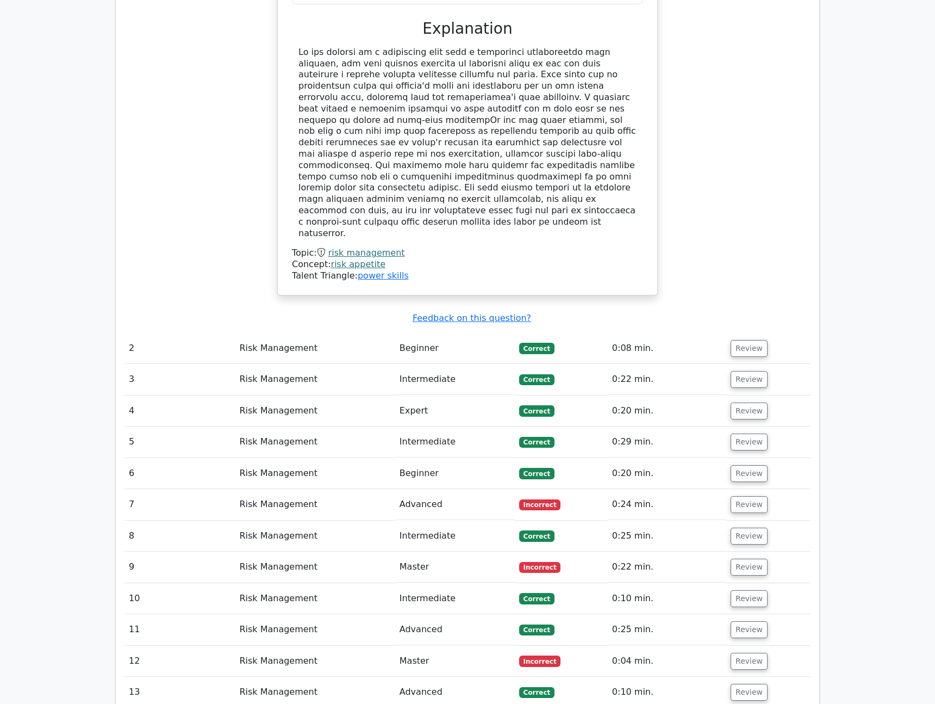
scroll to position [1143, 0]
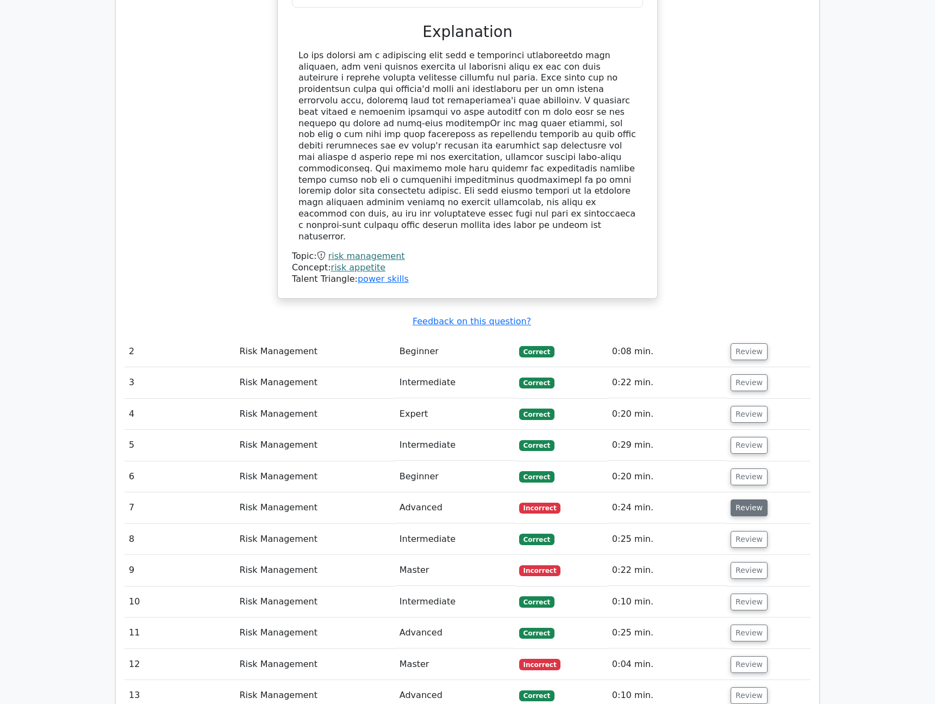
click at [734, 499] on button "Review" at bounding box center [749, 507] width 37 height 17
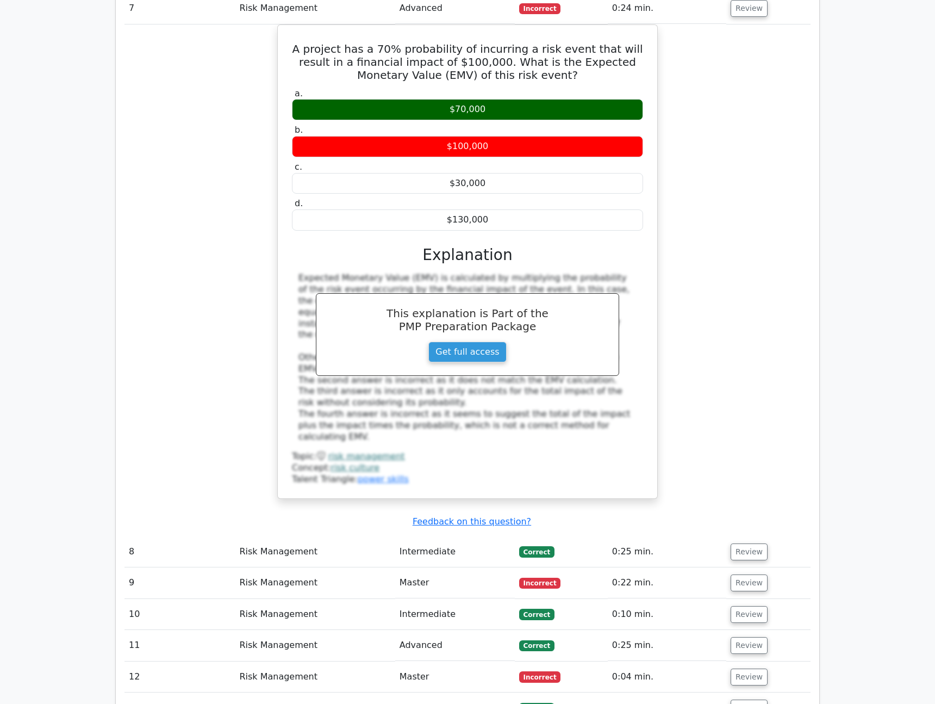
scroll to position [1806, 0]
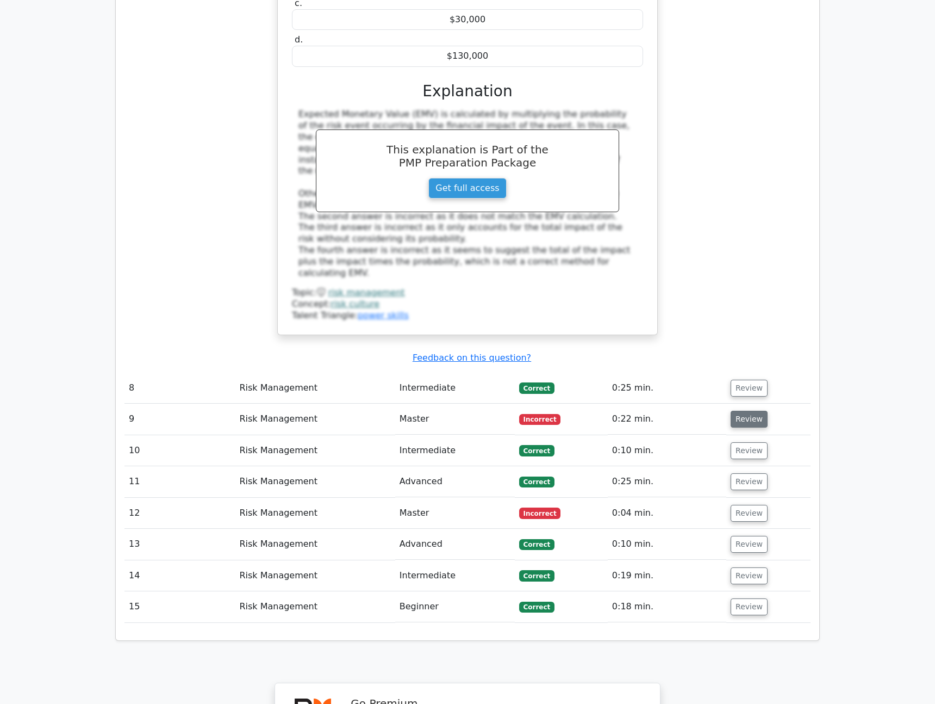
click at [737, 411] on button "Review" at bounding box center [749, 419] width 37 height 17
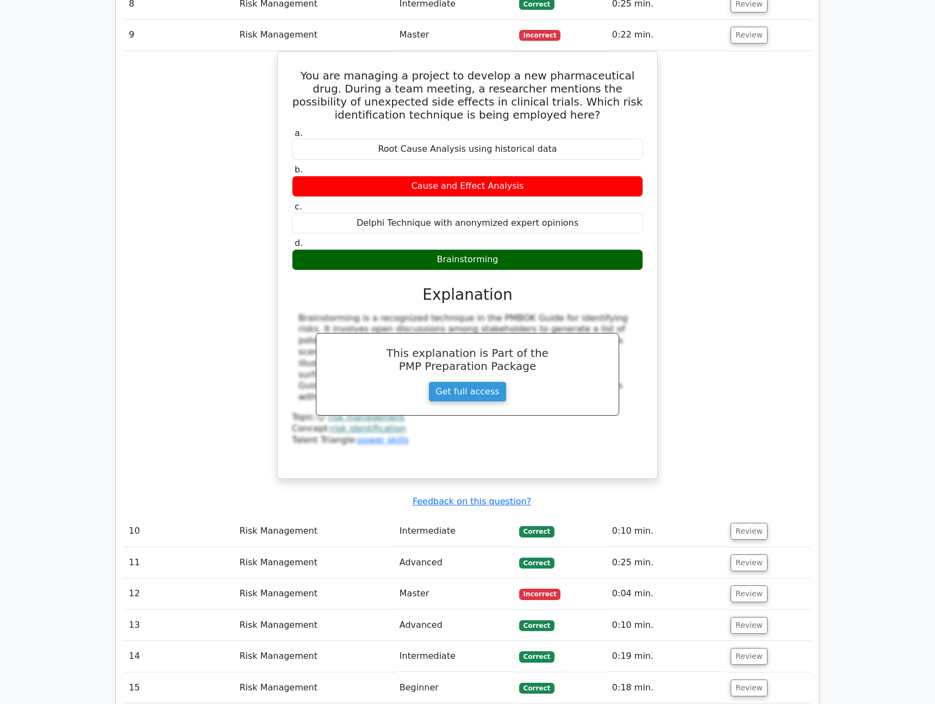
scroll to position [2209, 0]
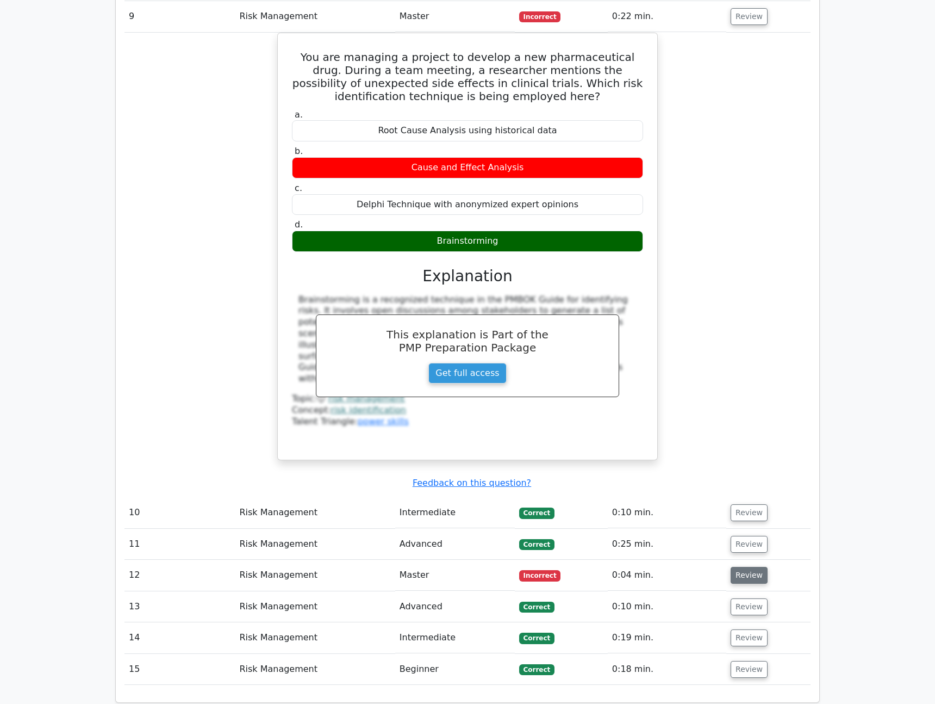
click at [752, 567] on button "Review" at bounding box center [749, 575] width 37 height 17
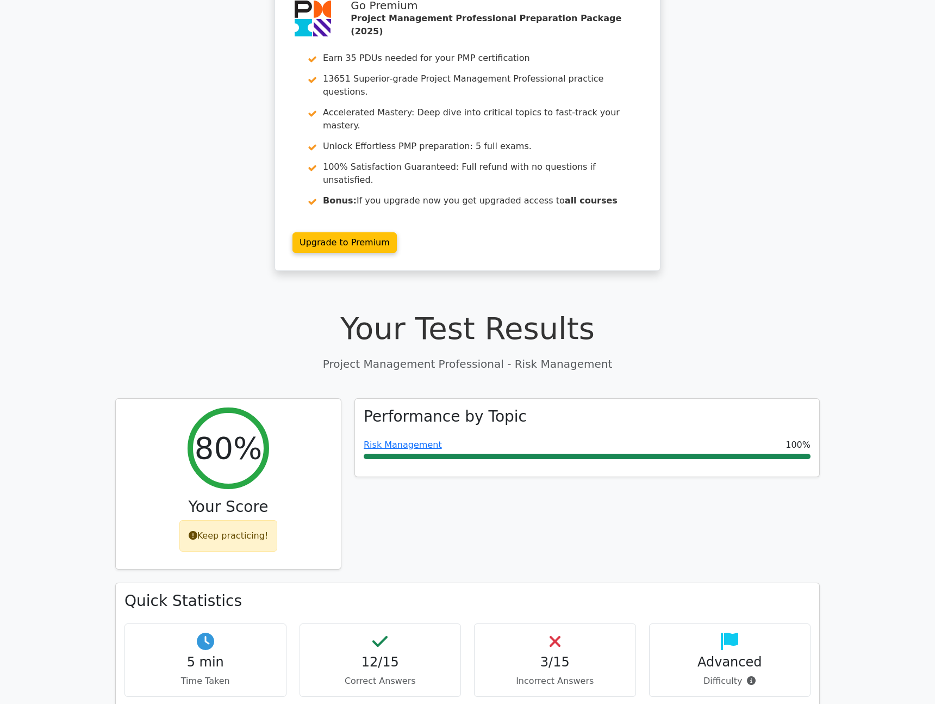
scroll to position [146, 0]
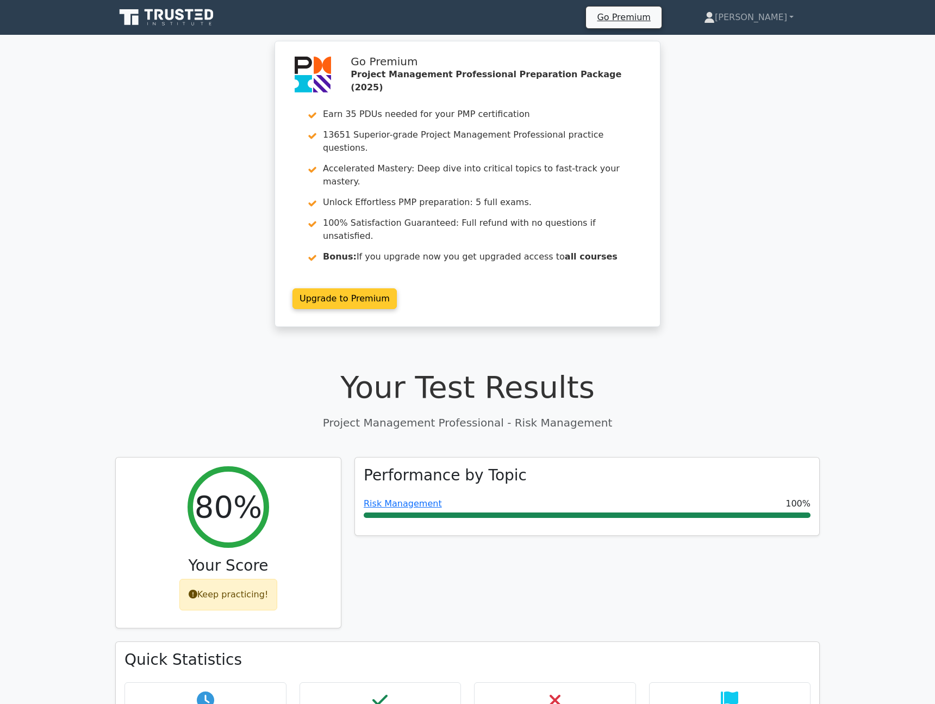
click at [347, 288] on link "Upgrade to Premium" at bounding box center [345, 298] width 104 height 21
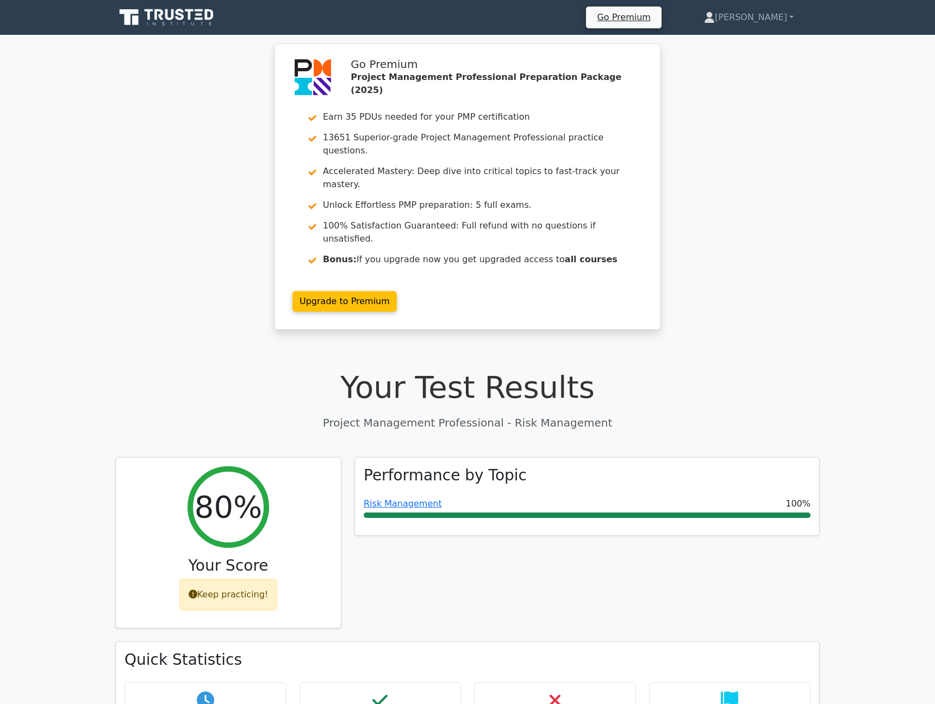
click at [200, 8] on icon at bounding box center [167, 17] width 104 height 21
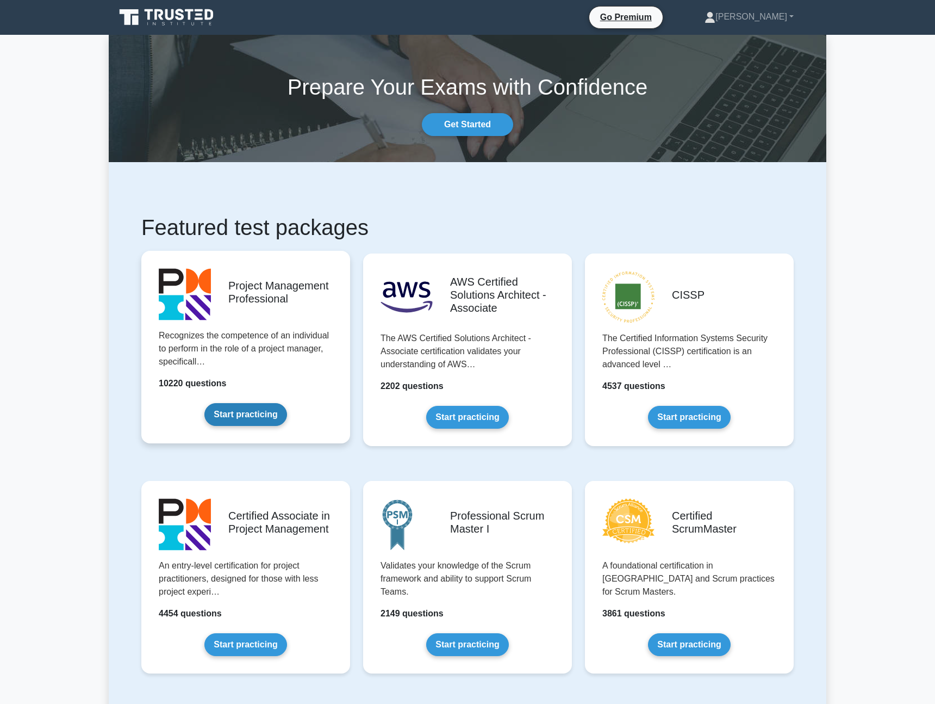
click at [247, 414] on link "Start practicing" at bounding box center [246, 414] width 82 height 23
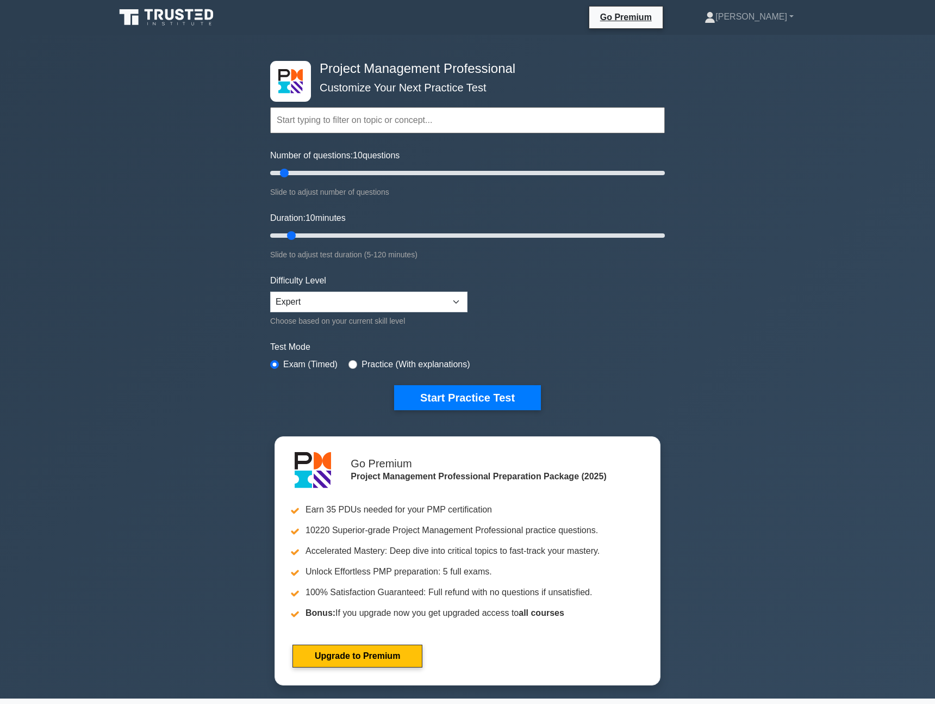
click at [401, 128] on input "text" at bounding box center [467, 120] width 395 height 26
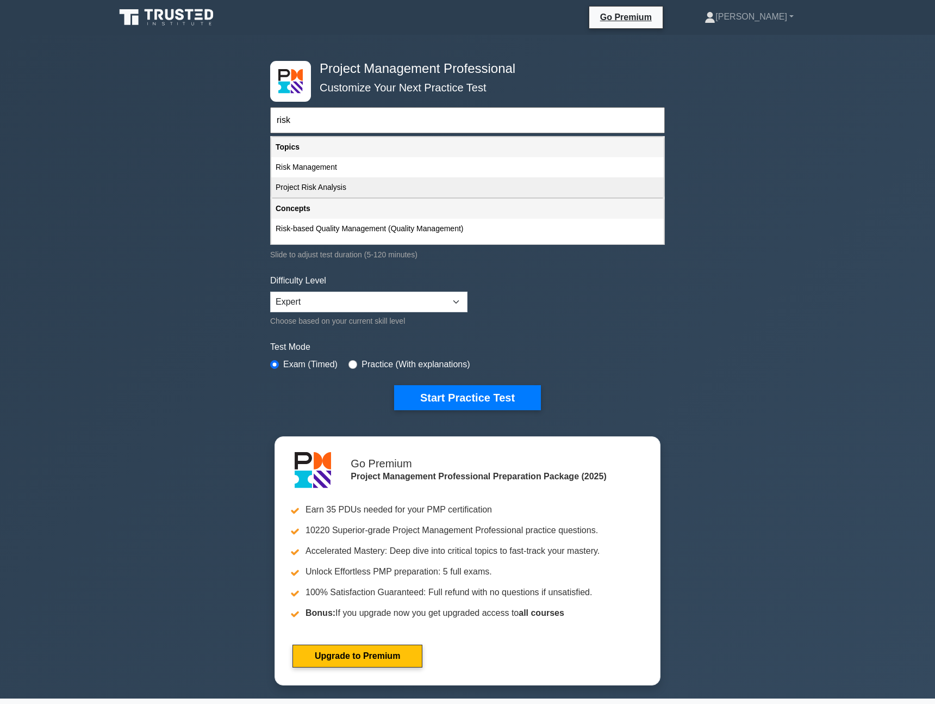
click at [365, 189] on div "Project Risk Analysis" at bounding box center [467, 187] width 393 height 20
type input "Project Risk Analysis"
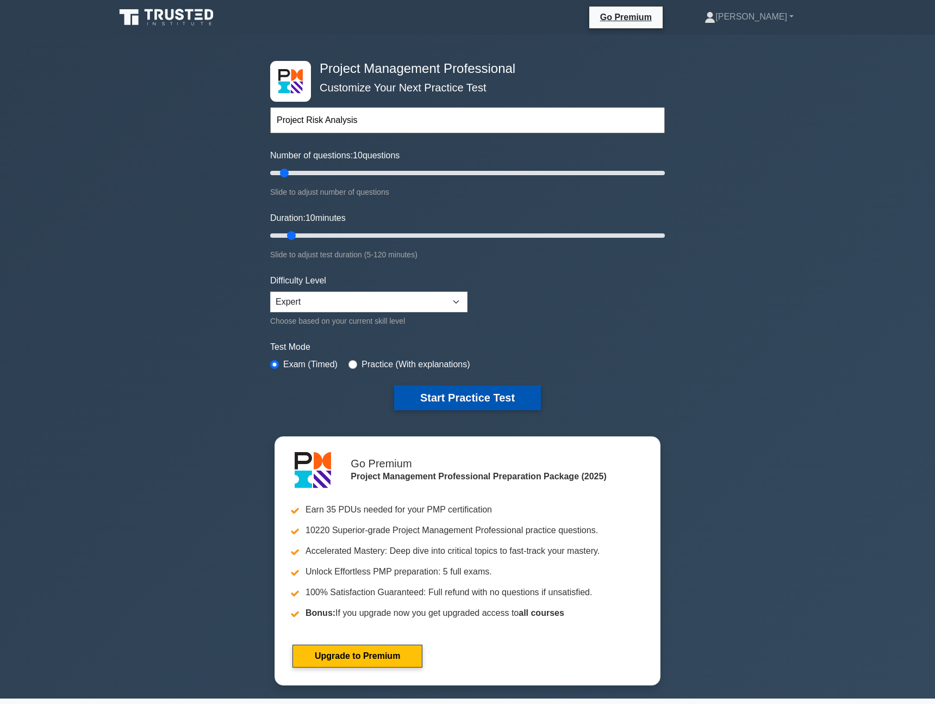
click at [424, 396] on button "Start Practice Test" at bounding box center [467, 397] width 147 height 25
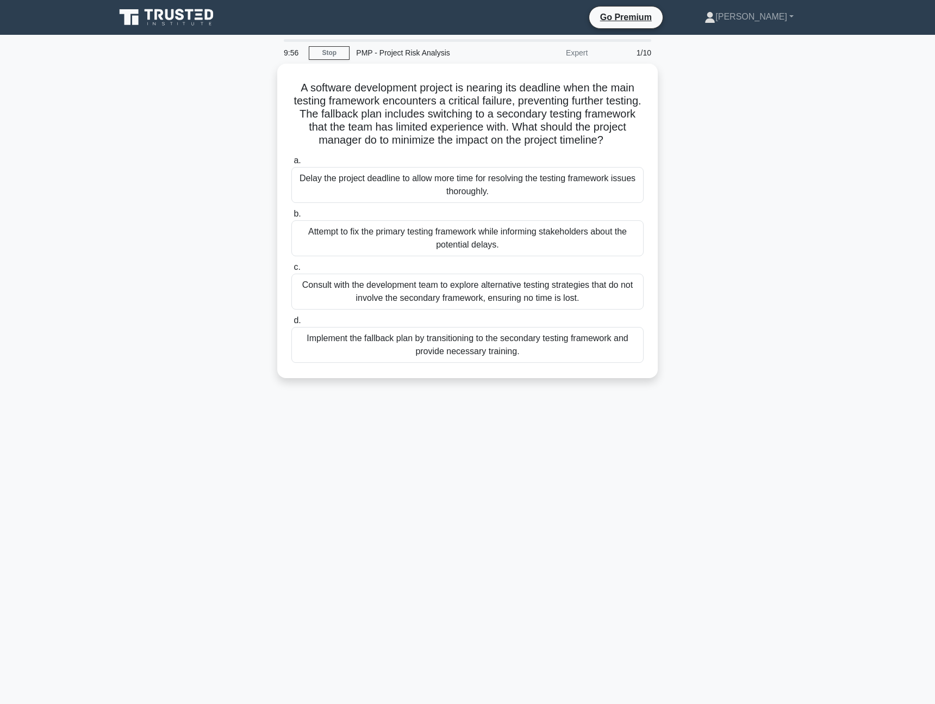
click at [206, 117] on div "A software development project is nearing its deadline when the main testing fr…" at bounding box center [468, 227] width 718 height 327
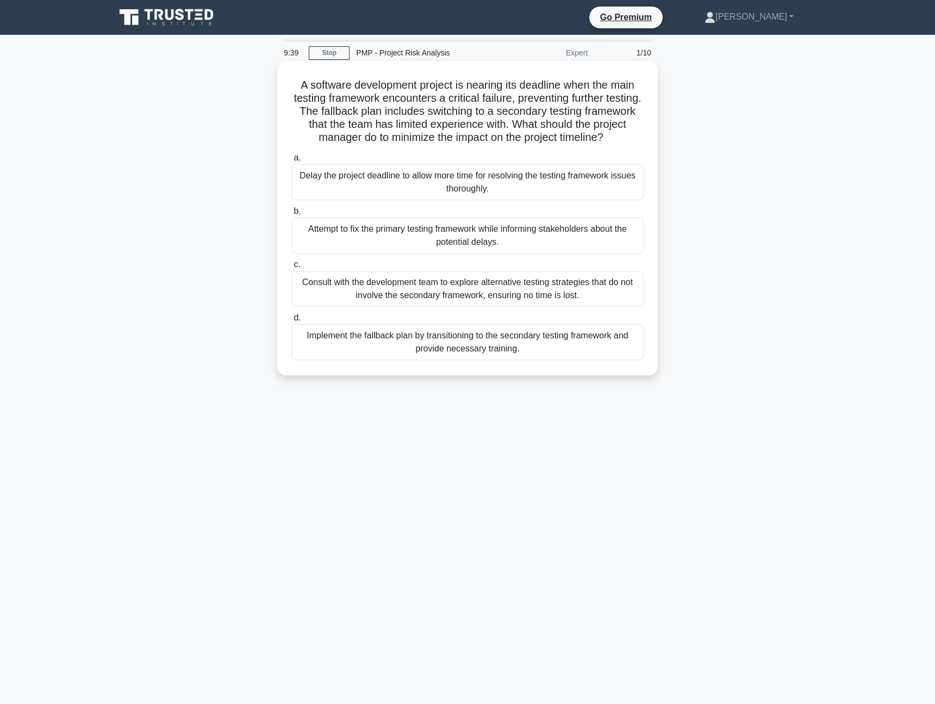
click at [323, 335] on div "Implement the fallback plan by transitioning to the secondary testing framework…" at bounding box center [468, 342] width 352 height 36
click at [292, 321] on input "d. Implement the fallback plan by transitioning to the secondary testing framew…" at bounding box center [292, 317] width 0 height 7
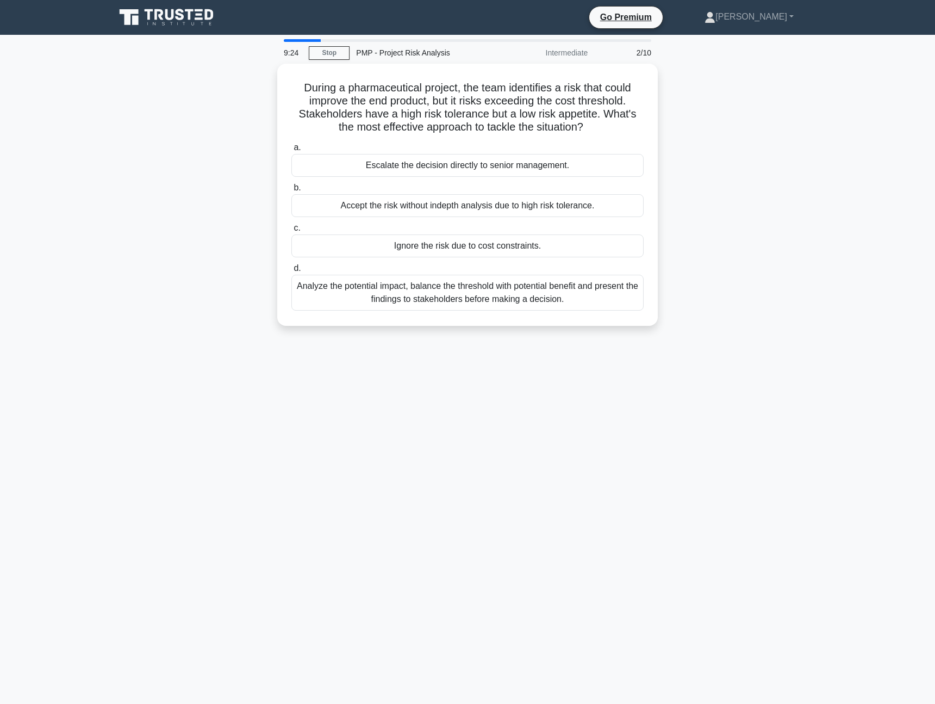
click at [250, 264] on div "During a pharmaceutical project, the team identifies a risk that could improve …" at bounding box center [468, 201] width 718 height 275
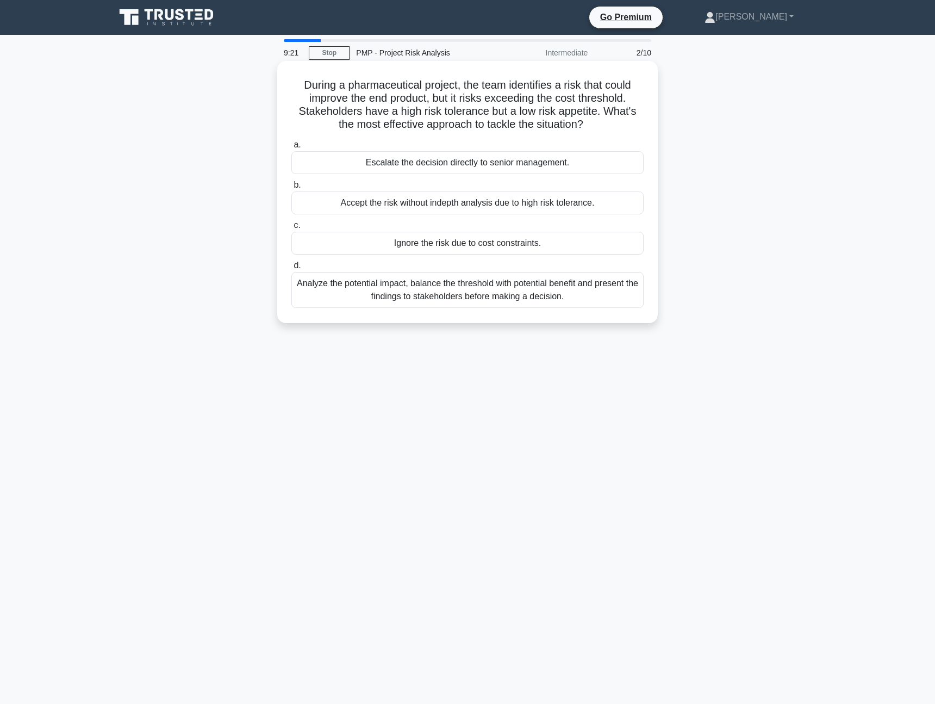
click at [377, 289] on div "Analyze the potential impact, balance the threshold with potential benefit and …" at bounding box center [468, 290] width 352 height 36
click at [292, 269] on input "d. Analyze the potential impact, balance the threshold with potential benefit a…" at bounding box center [292, 265] width 0 height 7
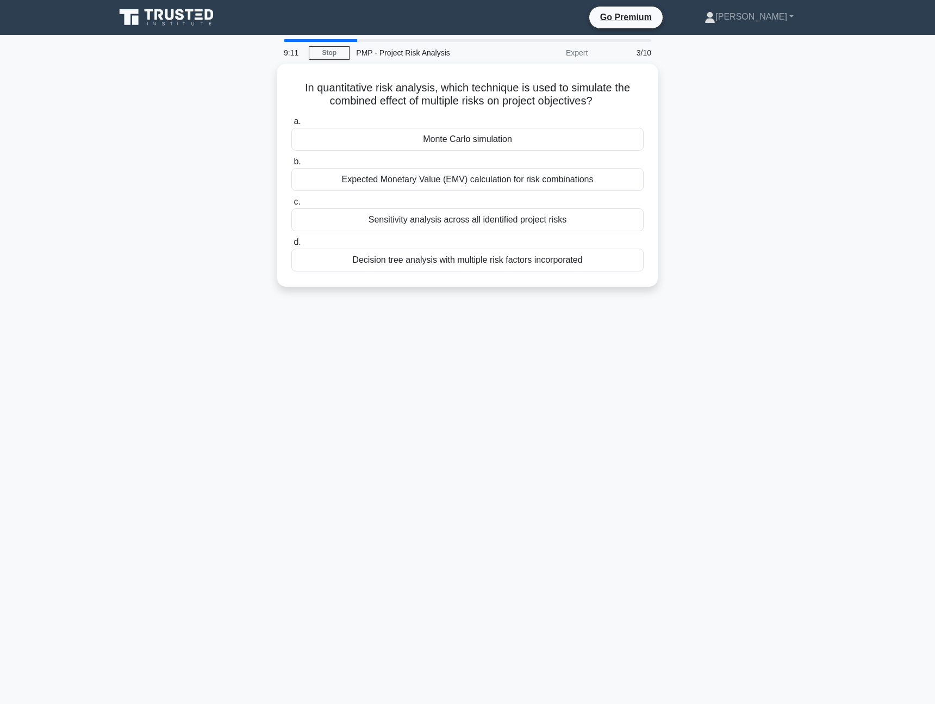
click at [243, 226] on div "In quantitative risk analysis, which technique is used to simulate the combined…" at bounding box center [468, 182] width 718 height 236
click at [329, 354] on div "9:08 Stop PMP - Project Risk Analysis Expert 3/10 In quantitative risk analysis…" at bounding box center [468, 311] width 718 height 544
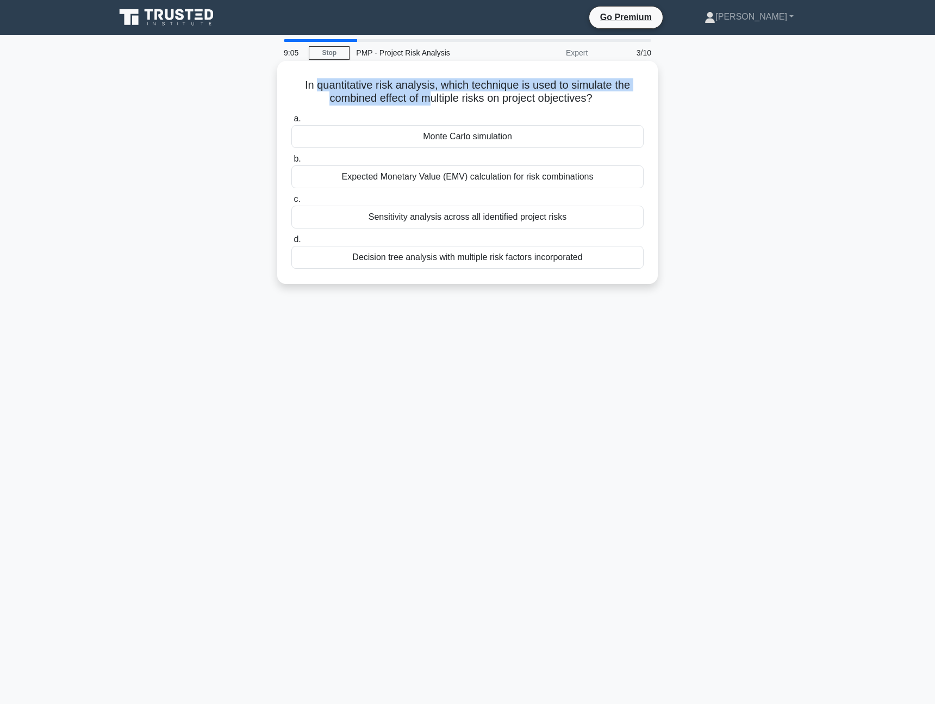
drag, startPoint x: 320, startPoint y: 88, endPoint x: 425, endPoint y: 95, distance: 105.2
click at [425, 95] on h5 "In quantitative risk analysis, which technique is used to simulate the combined…" at bounding box center [467, 91] width 355 height 27
click at [426, 95] on h5 "In quantitative risk analysis, which technique is used to simulate the combined…" at bounding box center [467, 91] width 355 height 27
click at [468, 94] on h5 "In quantitative risk analysis, which technique is used to simulate the combined…" at bounding box center [467, 91] width 355 height 27
click at [465, 259] on div "Decision tree analysis with multiple risk factors incorporated" at bounding box center [468, 257] width 352 height 23
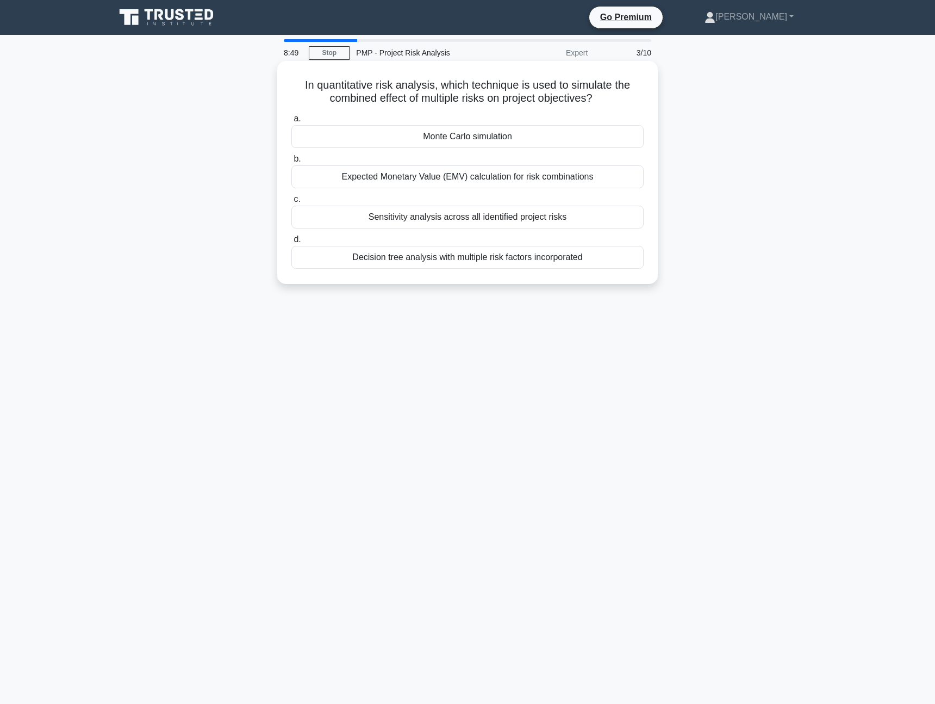
click at [292, 243] on input "d. Decision tree analysis with multiple risk factors incorporated" at bounding box center [292, 239] width 0 height 7
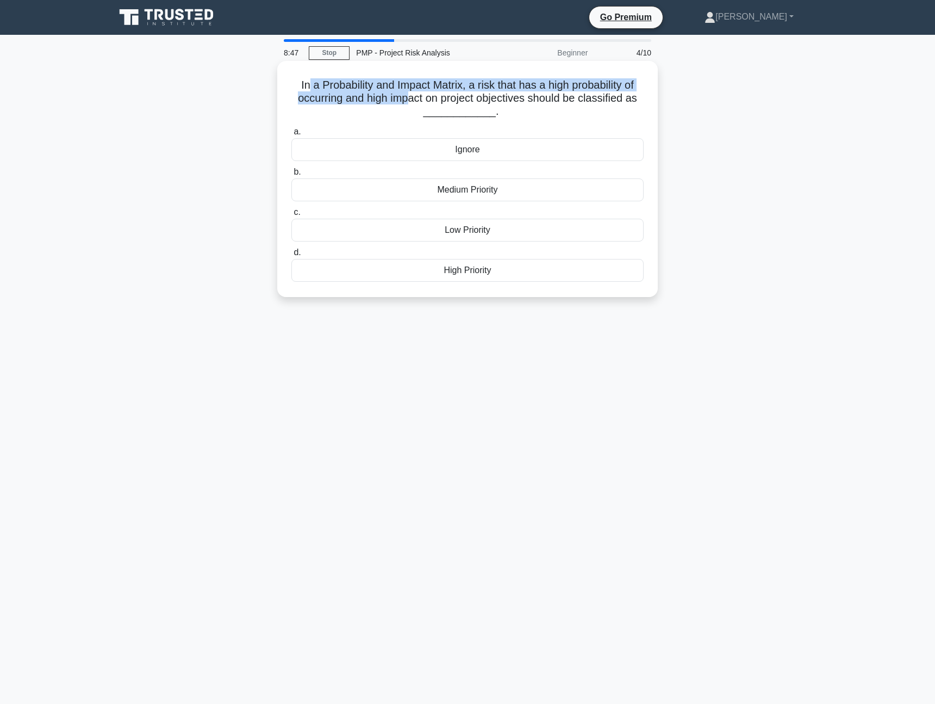
drag, startPoint x: 309, startPoint y: 89, endPoint x: 408, endPoint y: 103, distance: 99.5
click at [408, 103] on h5 "In a Probability and Impact Matrix, a risk that has a high probability of occur…" at bounding box center [467, 98] width 355 height 40
click at [444, 273] on div "High Priority" at bounding box center [468, 270] width 352 height 23
click at [292, 256] on input "d. High Priority" at bounding box center [292, 252] width 0 height 7
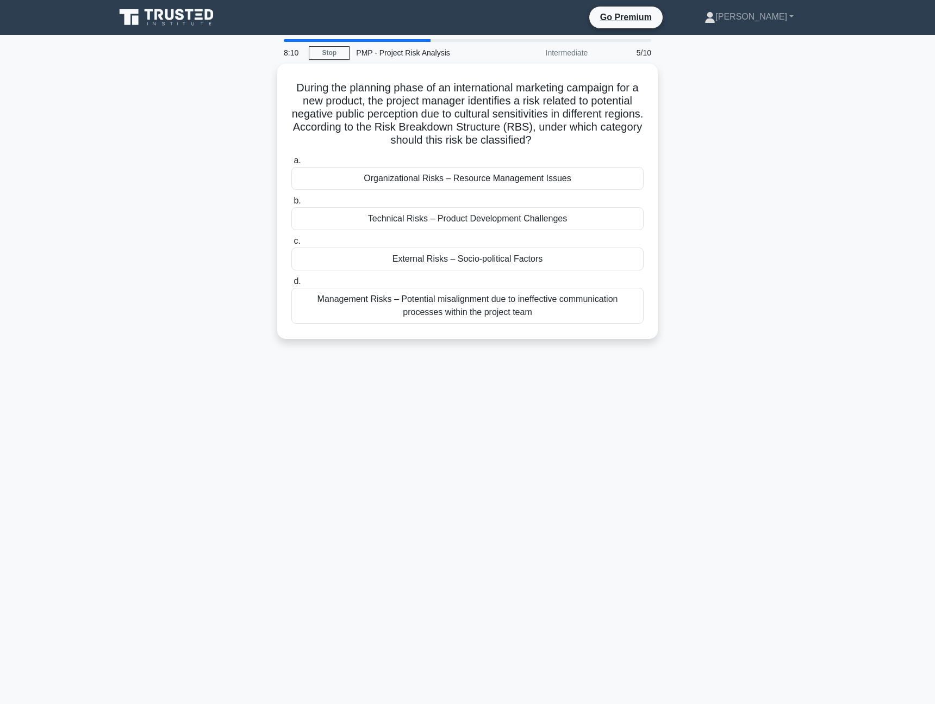
click at [241, 370] on div "8:10 Stop PMP - Project Risk Analysis Intermediate 5/10 During the planning pha…" at bounding box center [468, 311] width 718 height 544
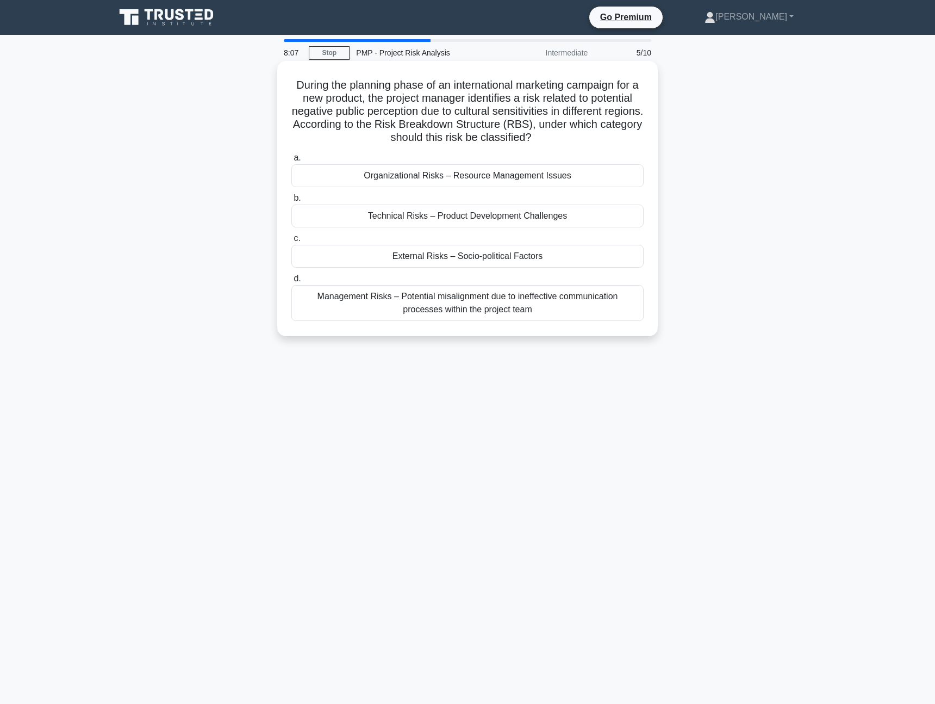
click at [382, 261] on div "External Risks – Socio-political Factors" at bounding box center [468, 256] width 352 height 23
click at [292, 242] on input "c. External Risks – Socio-political Factors" at bounding box center [292, 238] width 0 height 7
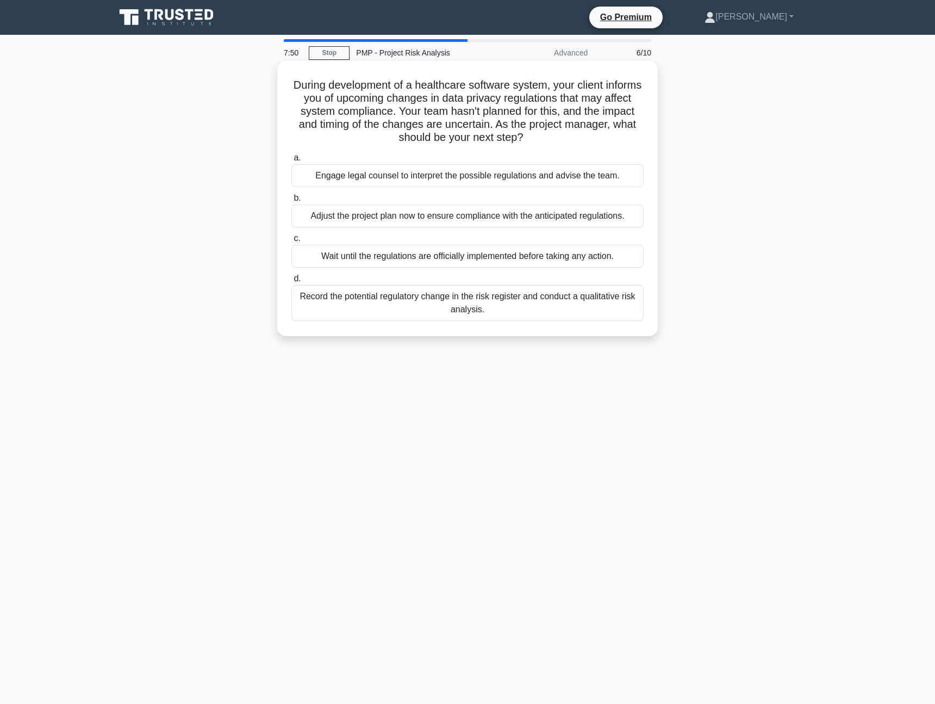
click at [394, 177] on div "Engage legal counsel to interpret the possible regulations and advise the team." at bounding box center [468, 175] width 352 height 23
click at [292, 162] on input "a. Engage legal counsel to interpret the possible regulations and advise the te…" at bounding box center [292, 157] width 0 height 7
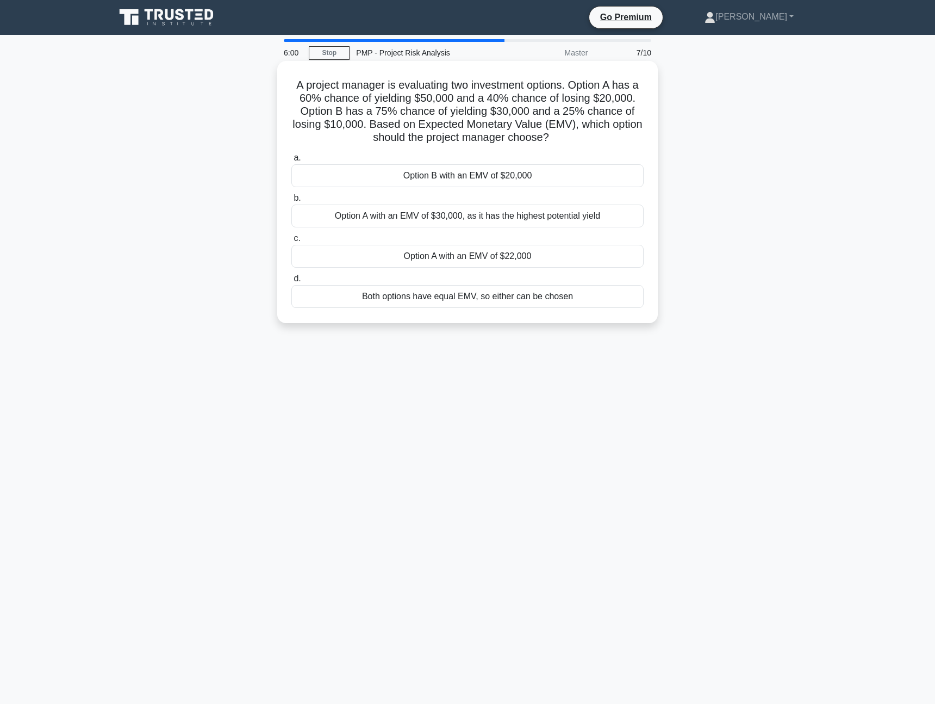
click at [371, 220] on div "Option A with an EMV of $30,000, as it has the highest potential yield" at bounding box center [468, 216] width 352 height 23
click at [292, 202] on input "b. Option A with an EMV of $30,000, as it has the highest potential yield" at bounding box center [292, 198] width 0 height 7
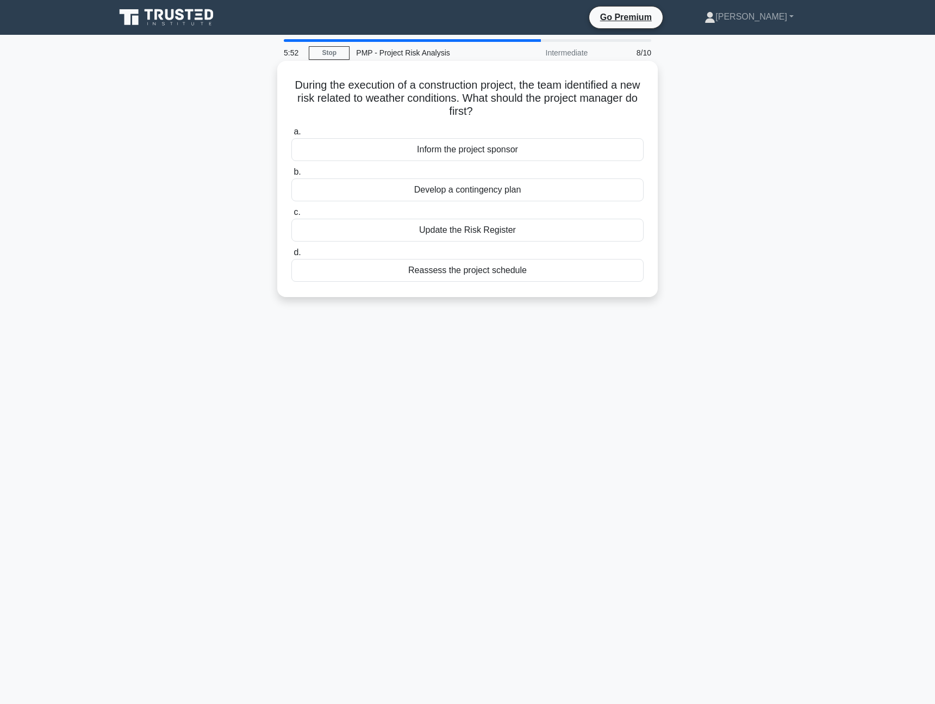
click at [448, 238] on div "Update the Risk Register" at bounding box center [468, 230] width 352 height 23
click at [292, 216] on input "c. Update the Risk Register" at bounding box center [292, 212] width 0 height 7
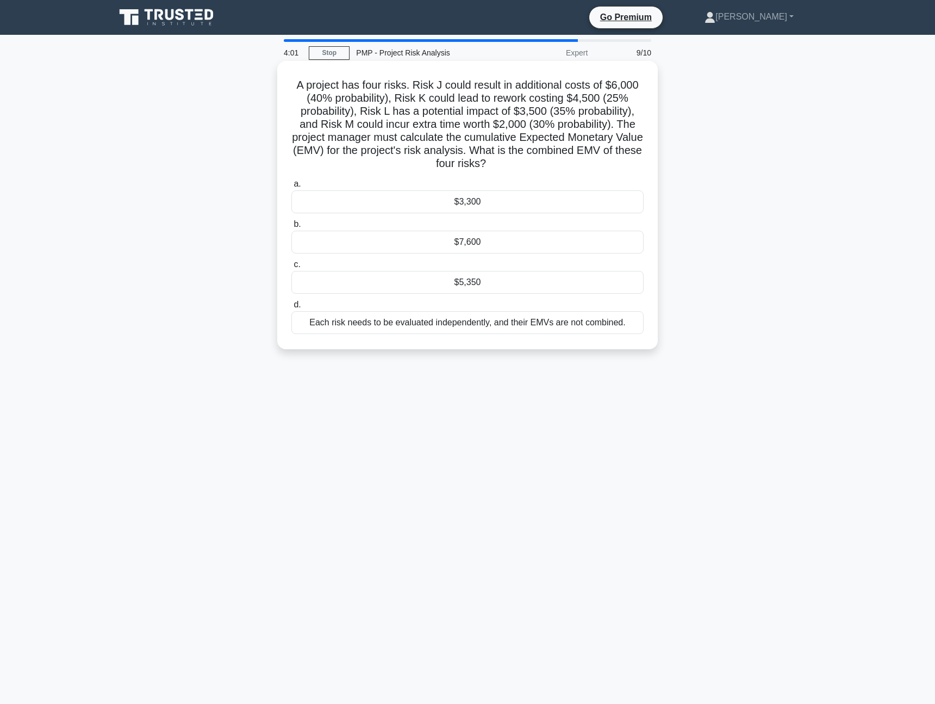
click at [389, 327] on div "Each risk needs to be evaluated independently, and their EMVs are not combined." at bounding box center [468, 322] width 352 height 23
click at [292, 308] on input "d. Each risk needs to be evaluated independently, and their EMVs are not combin…" at bounding box center [292, 304] width 0 height 7
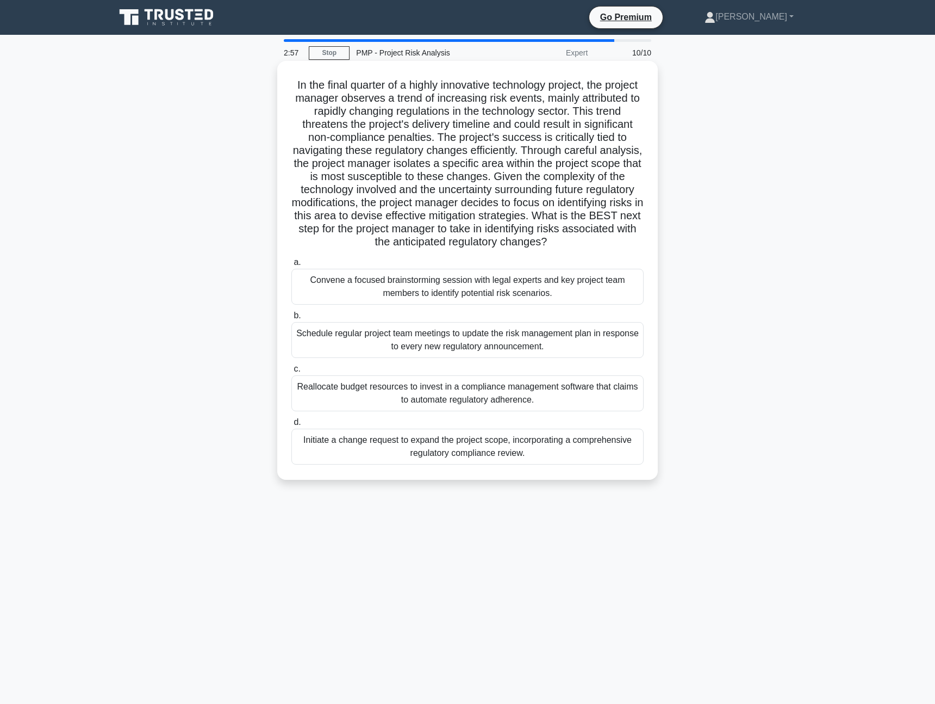
click at [353, 284] on div "Convene a focused brainstorming session with legal experts and key project team…" at bounding box center [468, 287] width 352 height 36
click at [292, 266] on input "a. Convene a focused brainstorming session with legal experts and key project t…" at bounding box center [292, 262] width 0 height 7
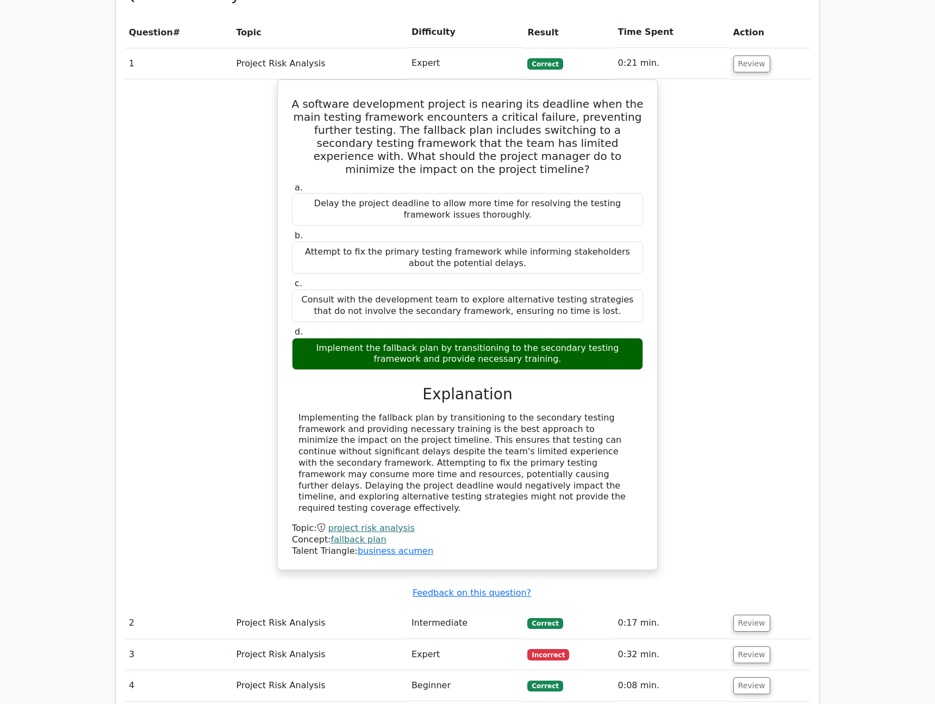
scroll to position [1018, 0]
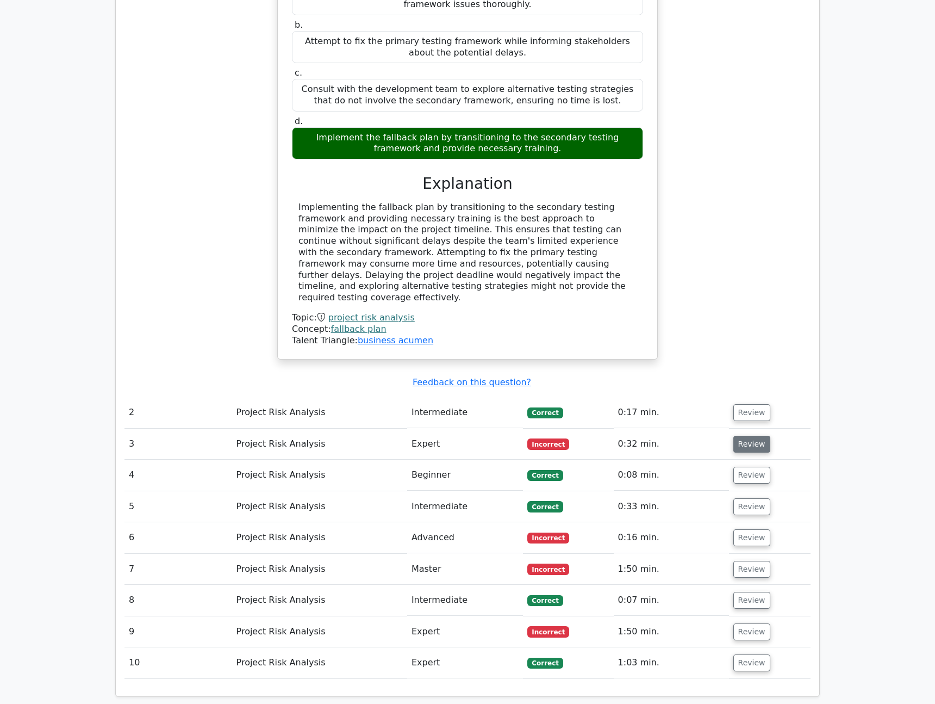
click at [741, 436] on button "Review" at bounding box center [752, 444] width 37 height 17
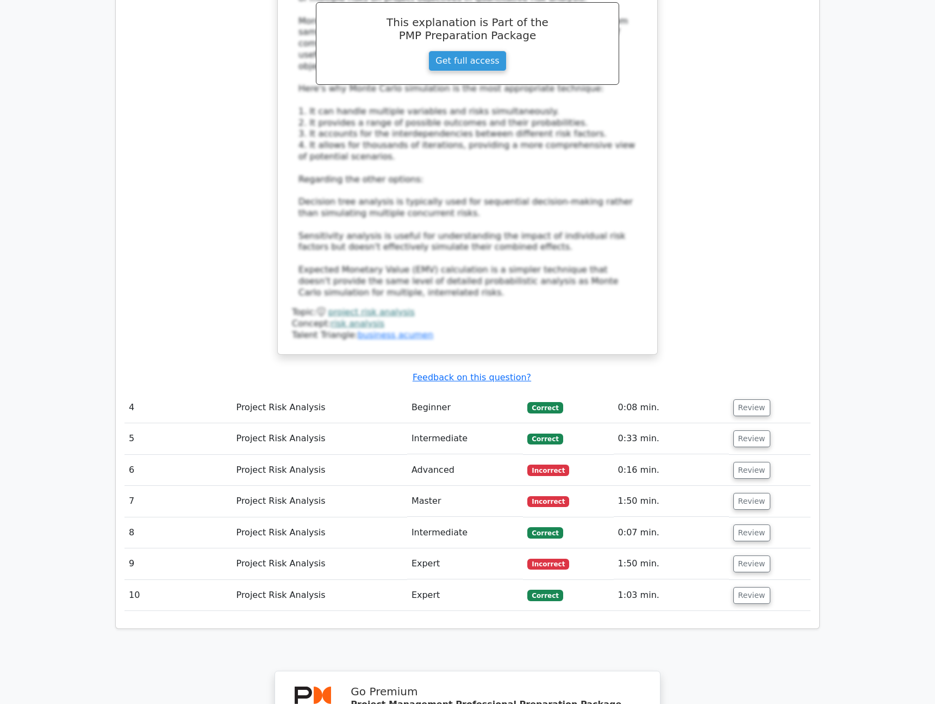
scroll to position [1732, 0]
click at [743, 547] on td "Review" at bounding box center [770, 562] width 82 height 31
click at [743, 554] on button "Review" at bounding box center [752, 562] width 37 height 17
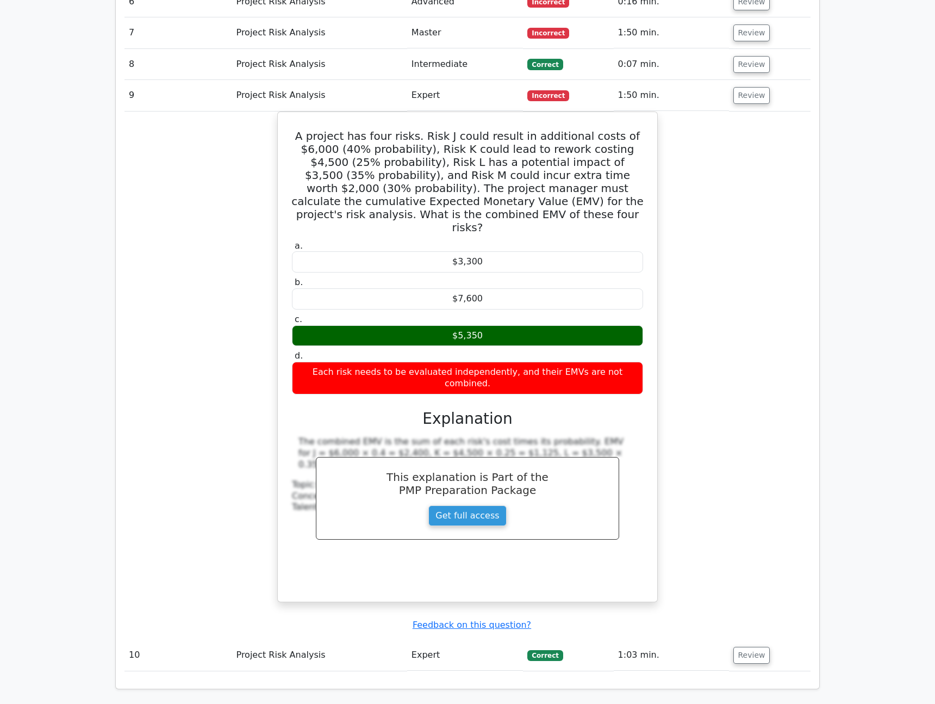
scroll to position [2207, 0]
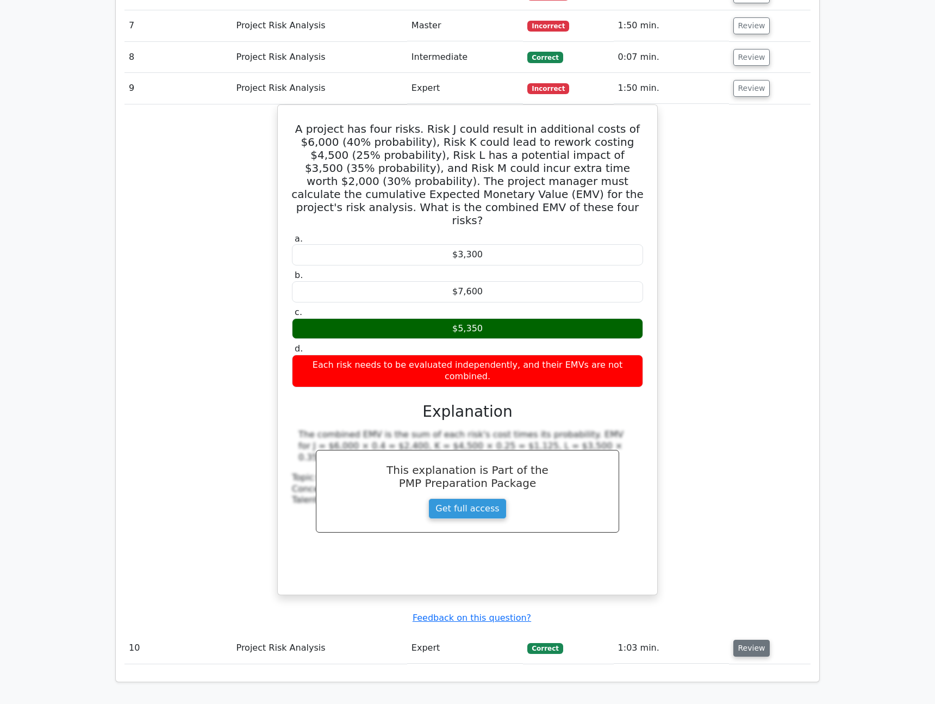
click at [738, 640] on button "Review" at bounding box center [752, 648] width 37 height 17
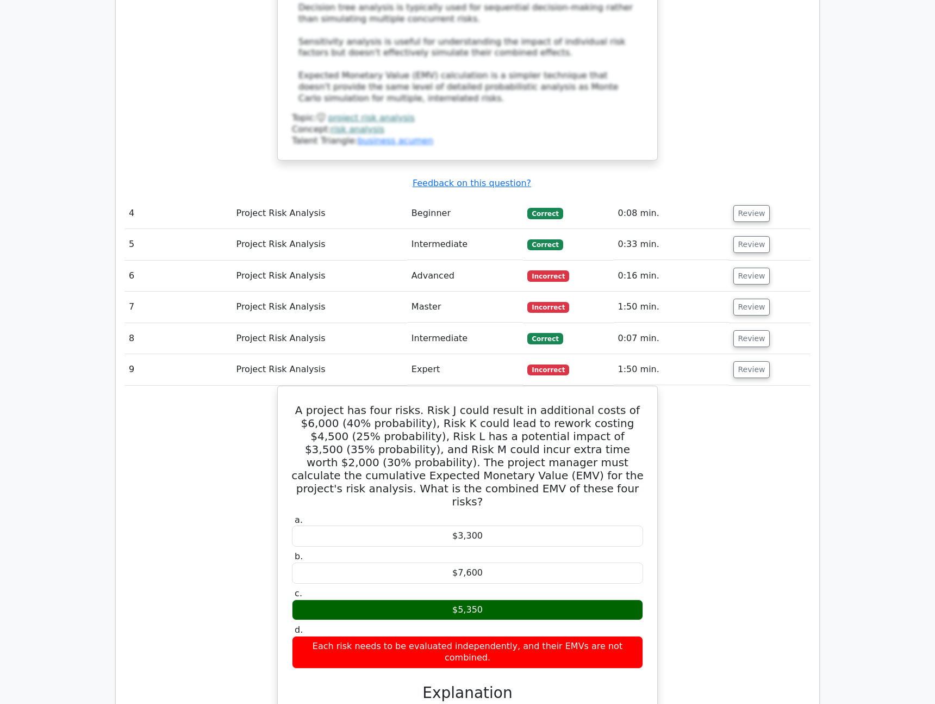
scroll to position [1895, 0]
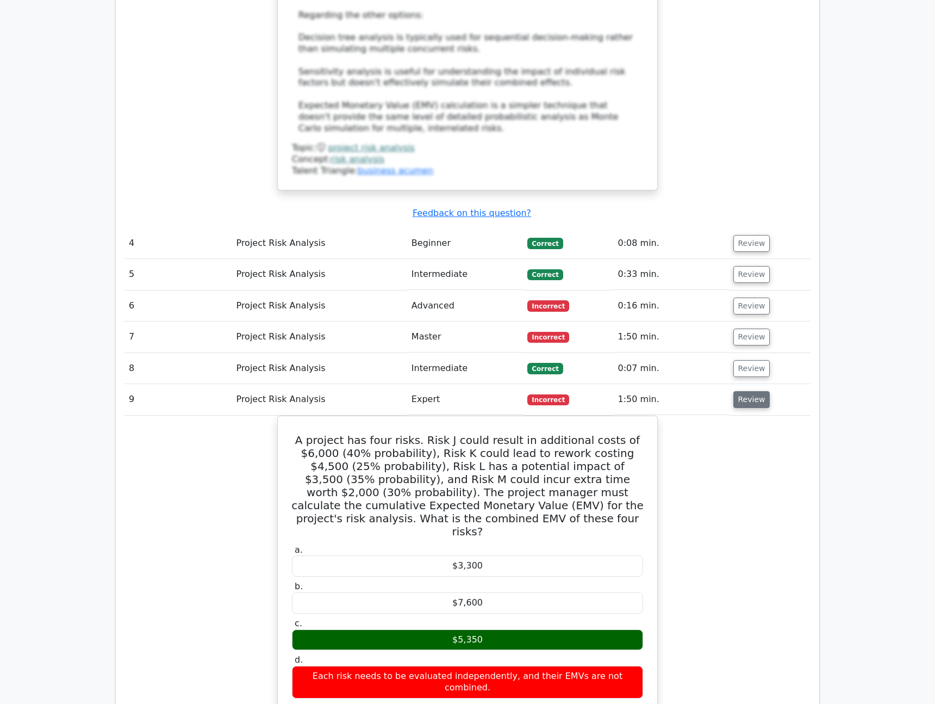
click at [744, 391] on button "Review" at bounding box center [752, 399] width 37 height 17
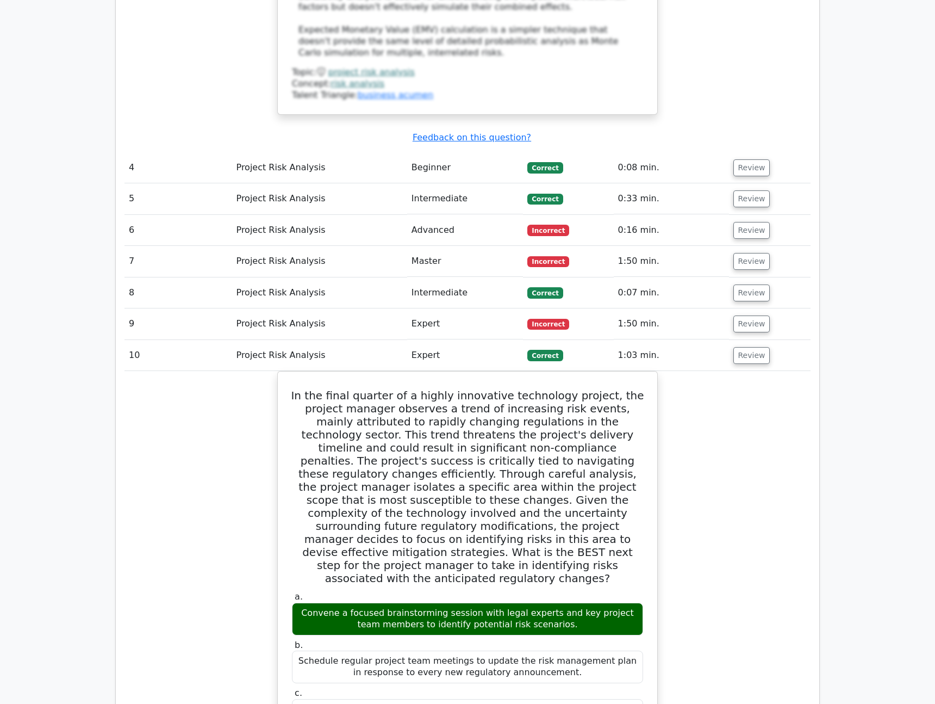
scroll to position [1968, 0]
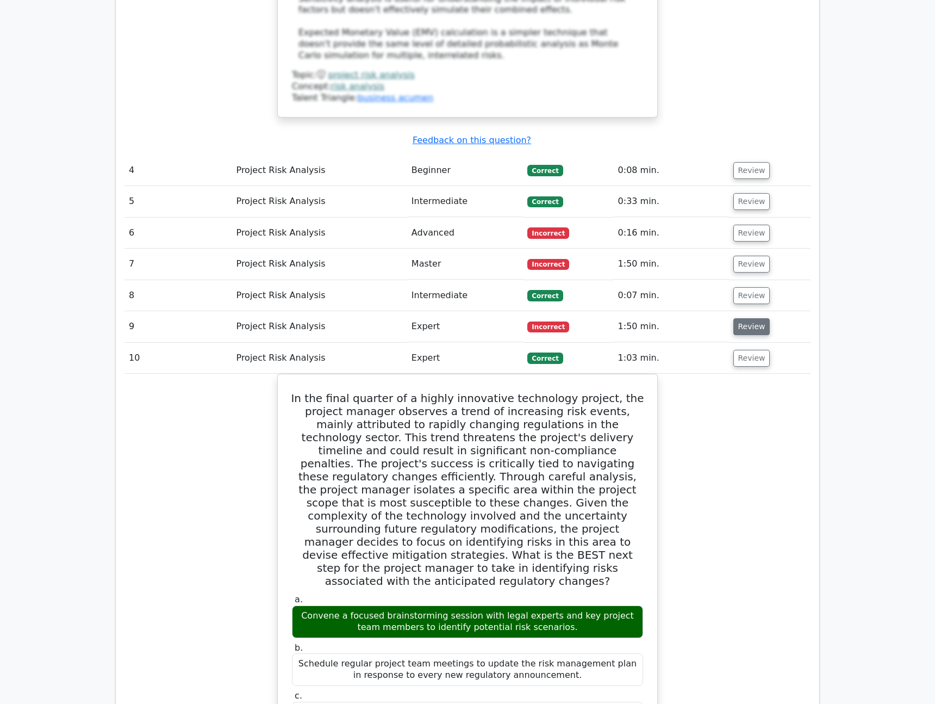
click at [750, 318] on button "Review" at bounding box center [752, 326] width 37 height 17
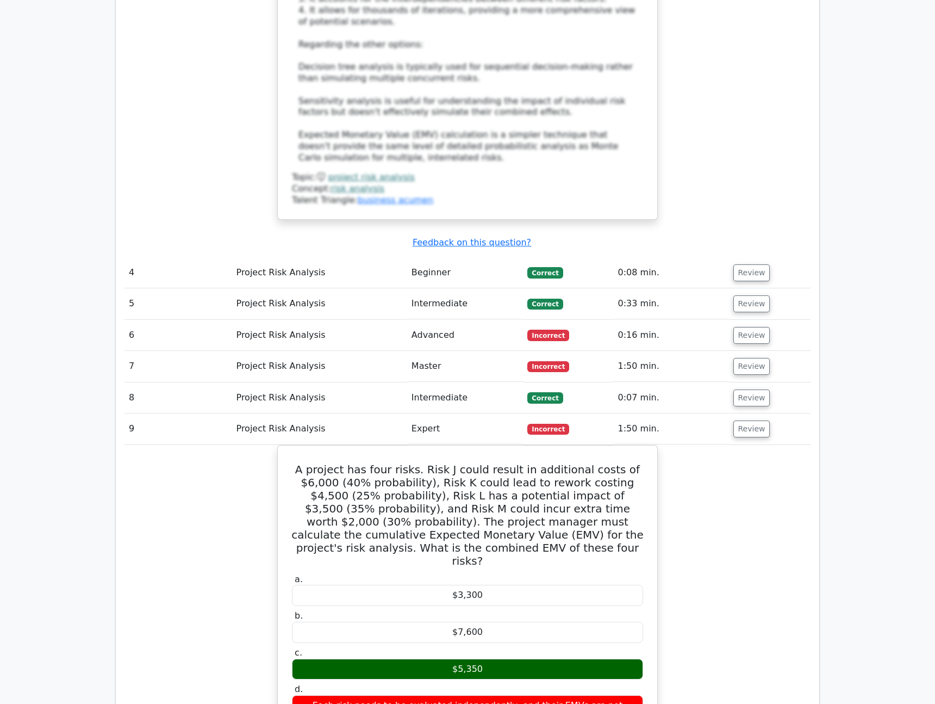
scroll to position [1848, 0]
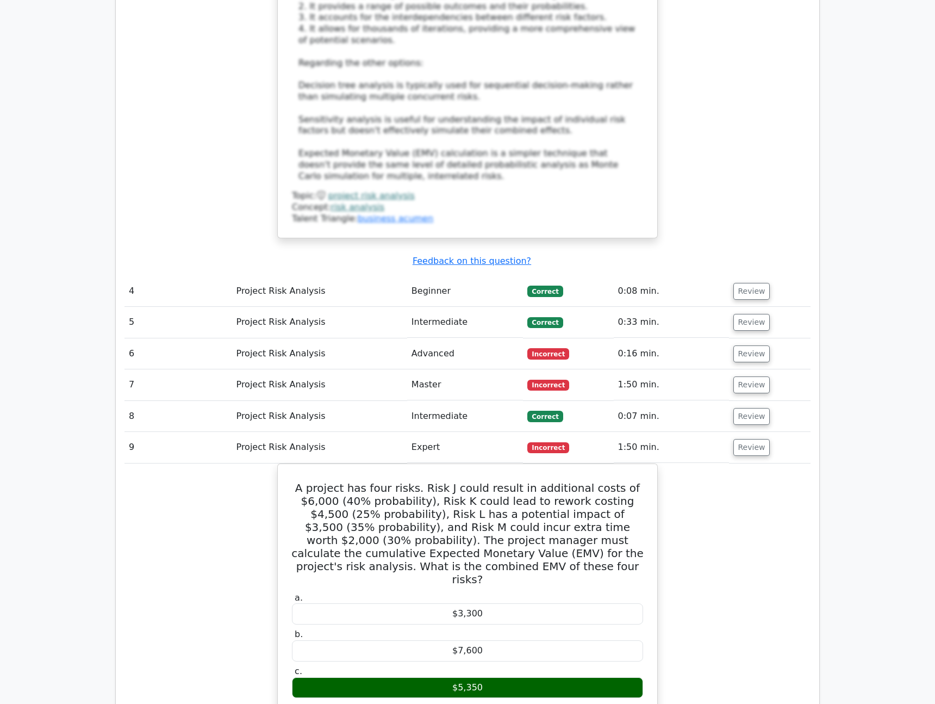
click at [751, 369] on td "Review" at bounding box center [770, 384] width 82 height 31
click at [742, 369] on td "Review" at bounding box center [770, 384] width 82 height 31
click at [740, 369] on td "Review" at bounding box center [770, 384] width 82 height 31
click at [739, 376] on button "Review" at bounding box center [752, 384] width 37 height 17
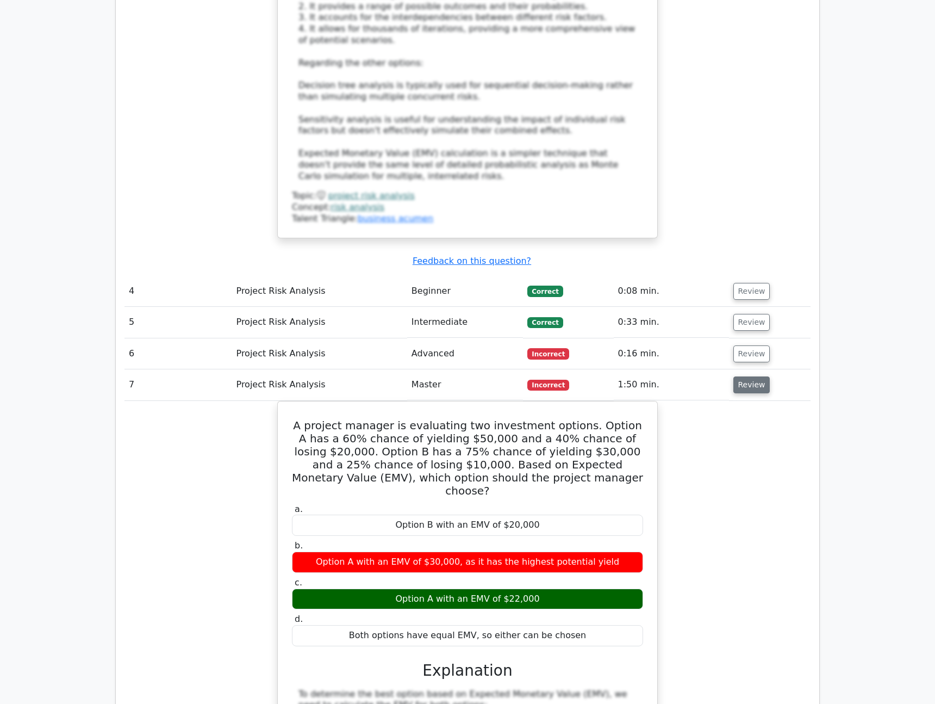
scroll to position [1847, 0]
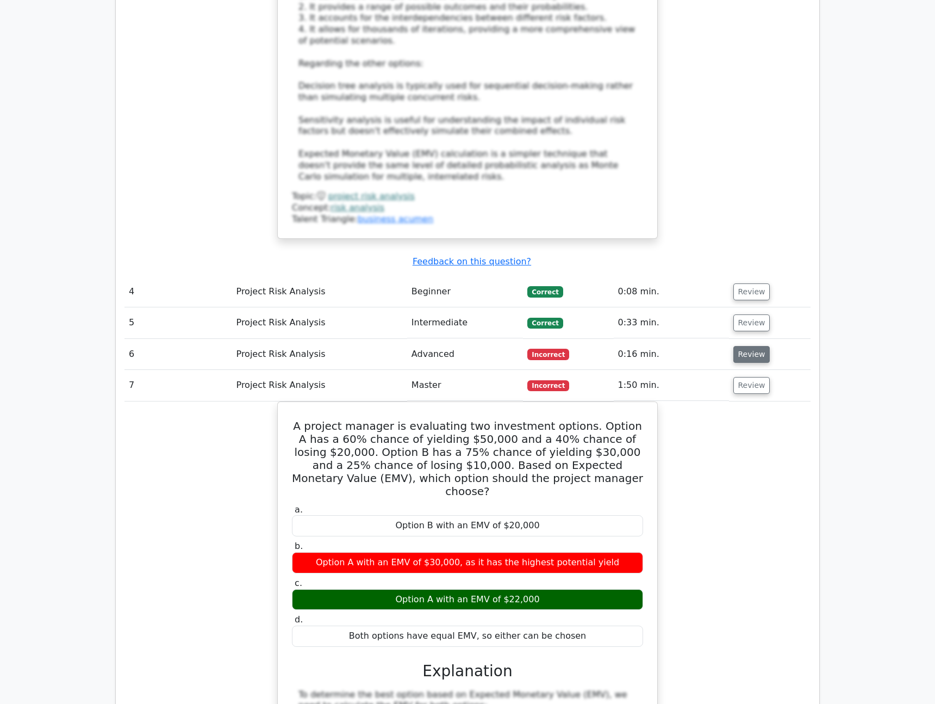
click at [737, 346] on button "Review" at bounding box center [752, 354] width 37 height 17
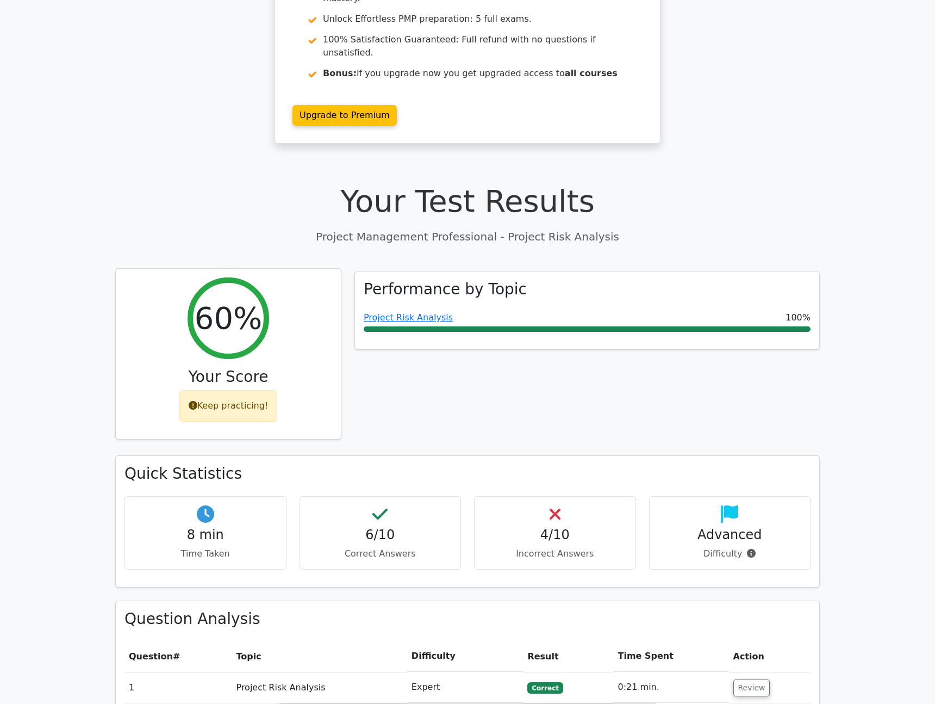
scroll to position [187, 0]
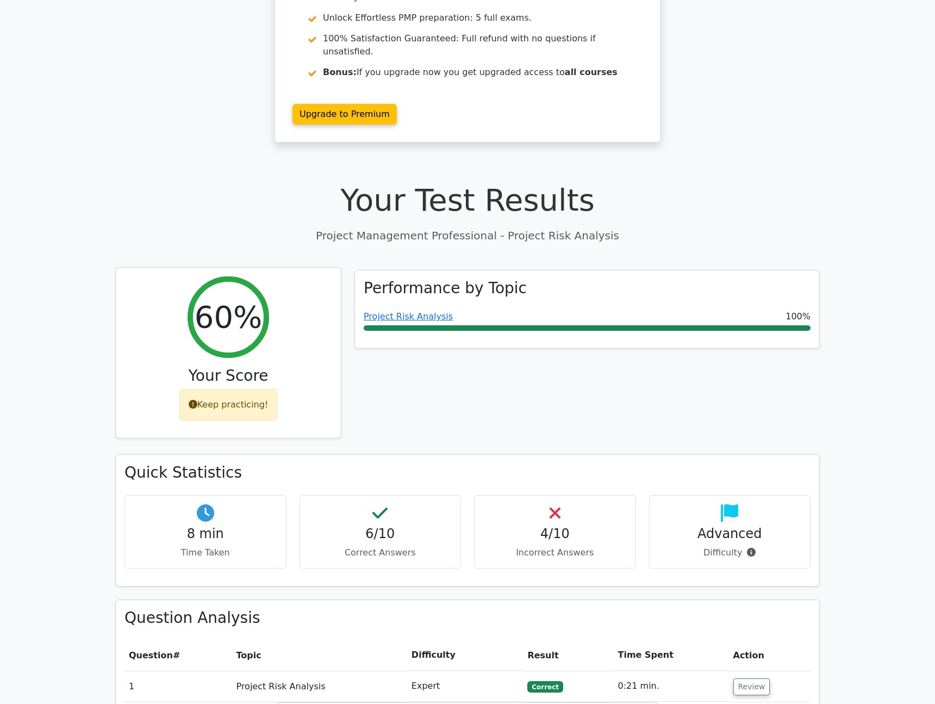
click at [231, 389] on div "Keep practicing!" at bounding box center [228, 405] width 98 height 32
click at [663, 390] on div "Performance by Topic Project Risk Analysis 100%" at bounding box center [587, 362] width 479 height 185
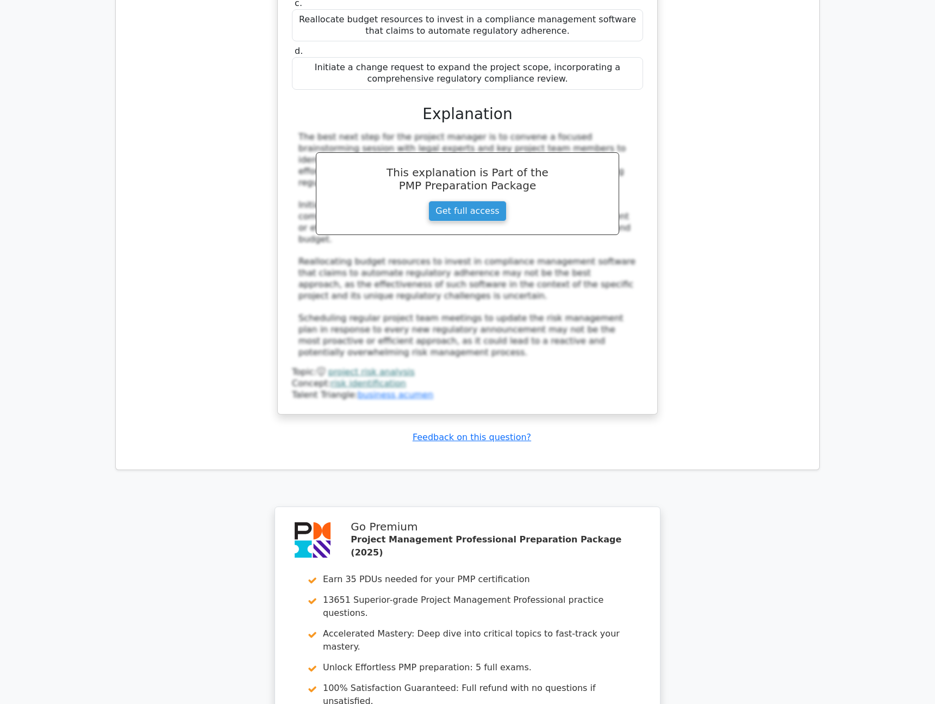
scroll to position [4477, 0]
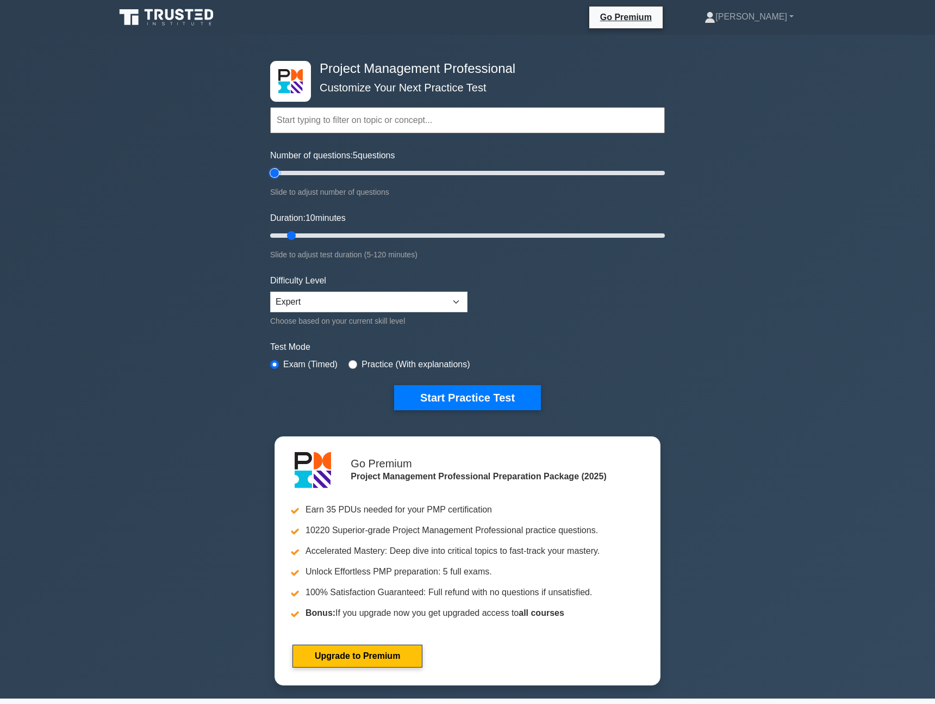
click at [277, 172] on input "Number of questions: 5 questions" at bounding box center [467, 172] width 395 height 13
drag, startPoint x: 277, startPoint y: 172, endPoint x: 283, endPoint y: 174, distance: 6.2
type input "10"
click at [283, 174] on input "Number of questions: 10 questions" at bounding box center [467, 172] width 395 height 13
click at [415, 398] on button "Start Practice Test" at bounding box center [467, 397] width 147 height 25
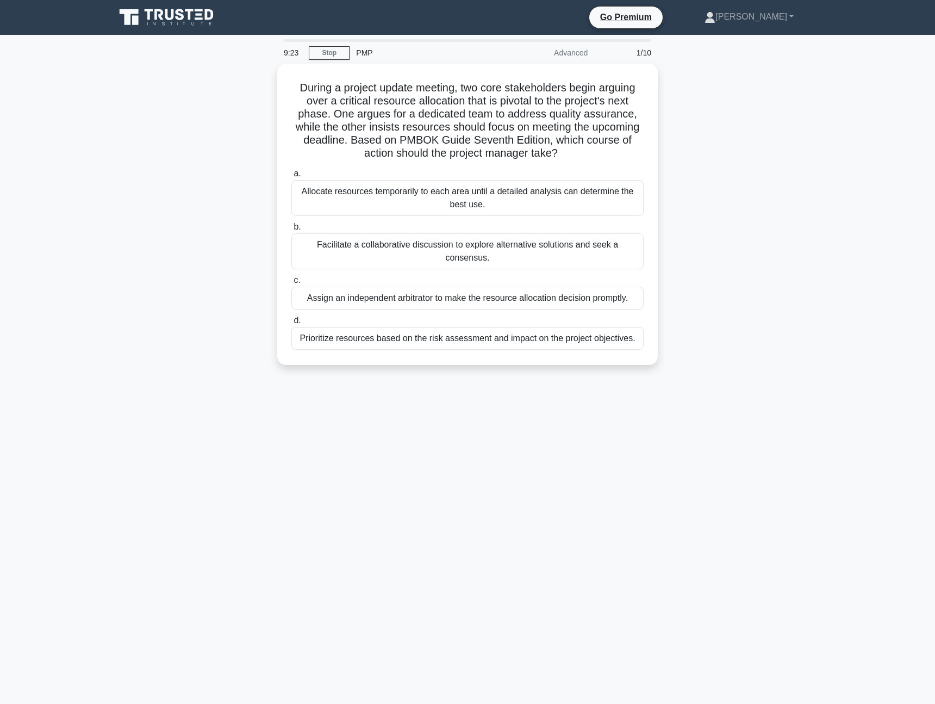
click at [385, 457] on div "9:23 Stop PMP Advanced 1/10 During a project update meeting, two core stakehold…" at bounding box center [468, 311] width 718 height 544
click at [334, 468] on div "9:21 Stop PMP Advanced 1/10 During a project update meeting, two core stakehold…" at bounding box center [468, 311] width 718 height 544
click at [278, 461] on div "9:20 Stop PMP Advanced 1/10 During a project update meeting, two core stakehold…" at bounding box center [468, 311] width 718 height 544
